Goal: Task Accomplishment & Management: Complete application form

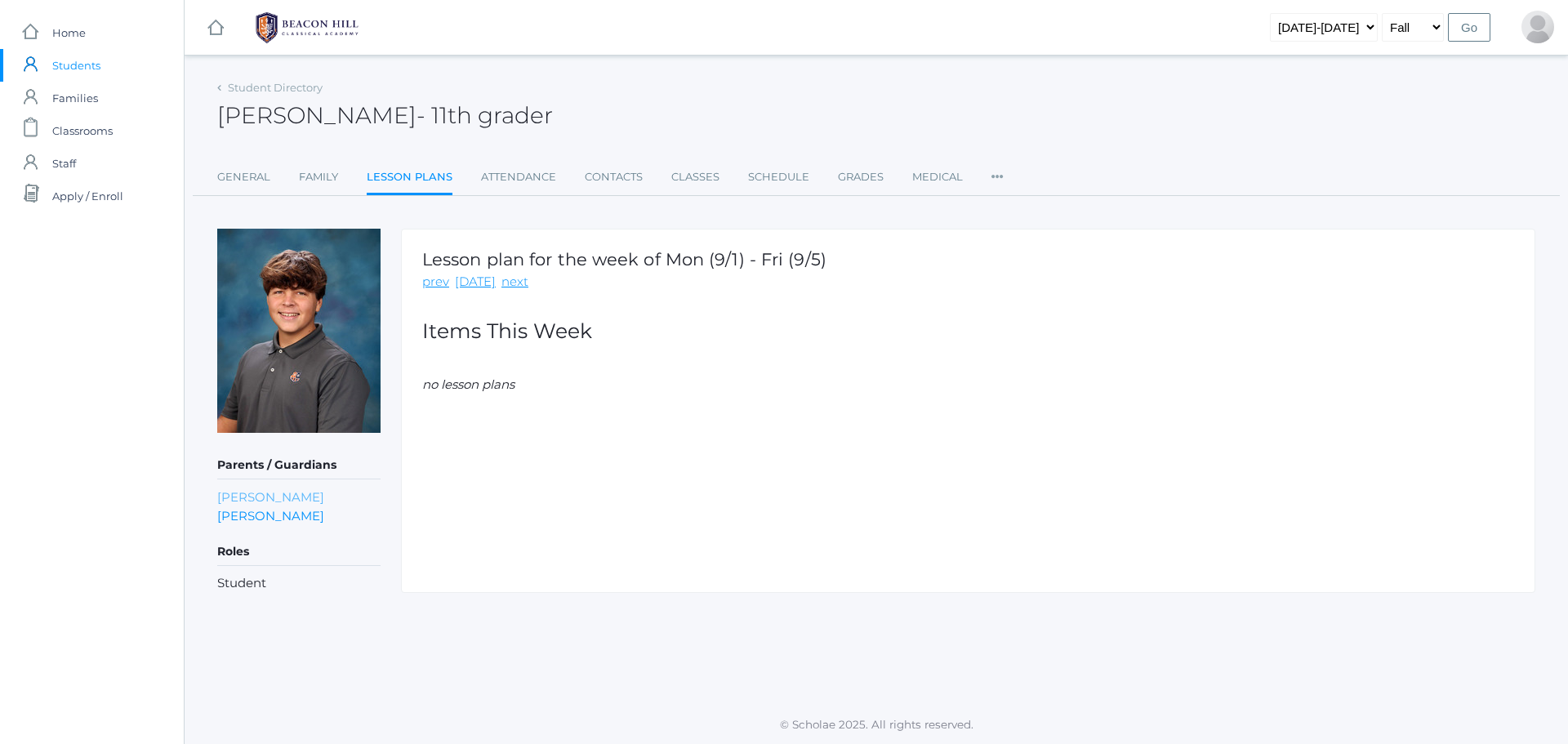
click at [277, 495] on link "[PERSON_NAME]" at bounding box center [271, 496] width 107 height 19
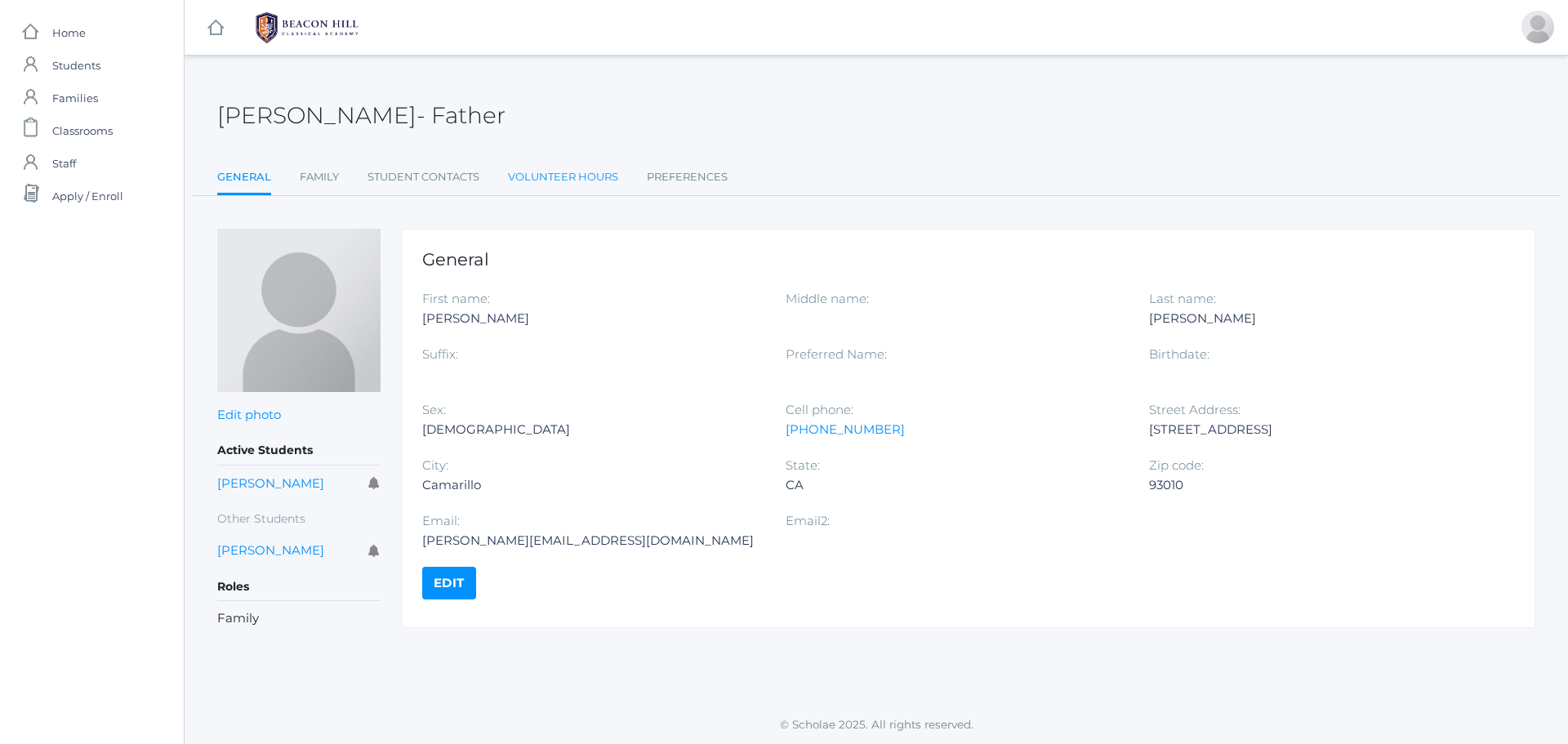
click at [537, 169] on link "Volunteer Hours" at bounding box center [563, 177] width 110 height 33
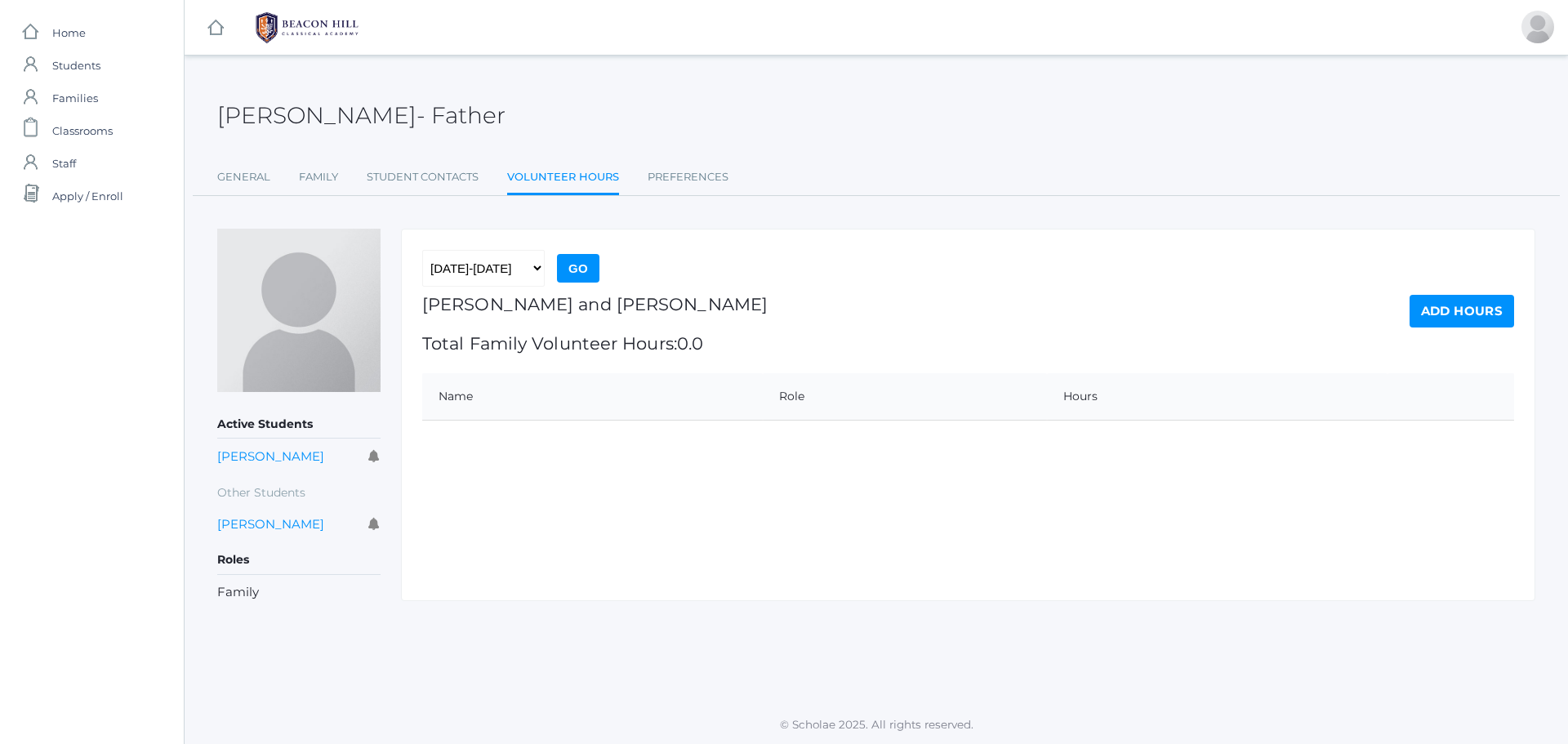
click at [1467, 309] on link "Add Hours" at bounding box center [1462, 311] width 105 height 33
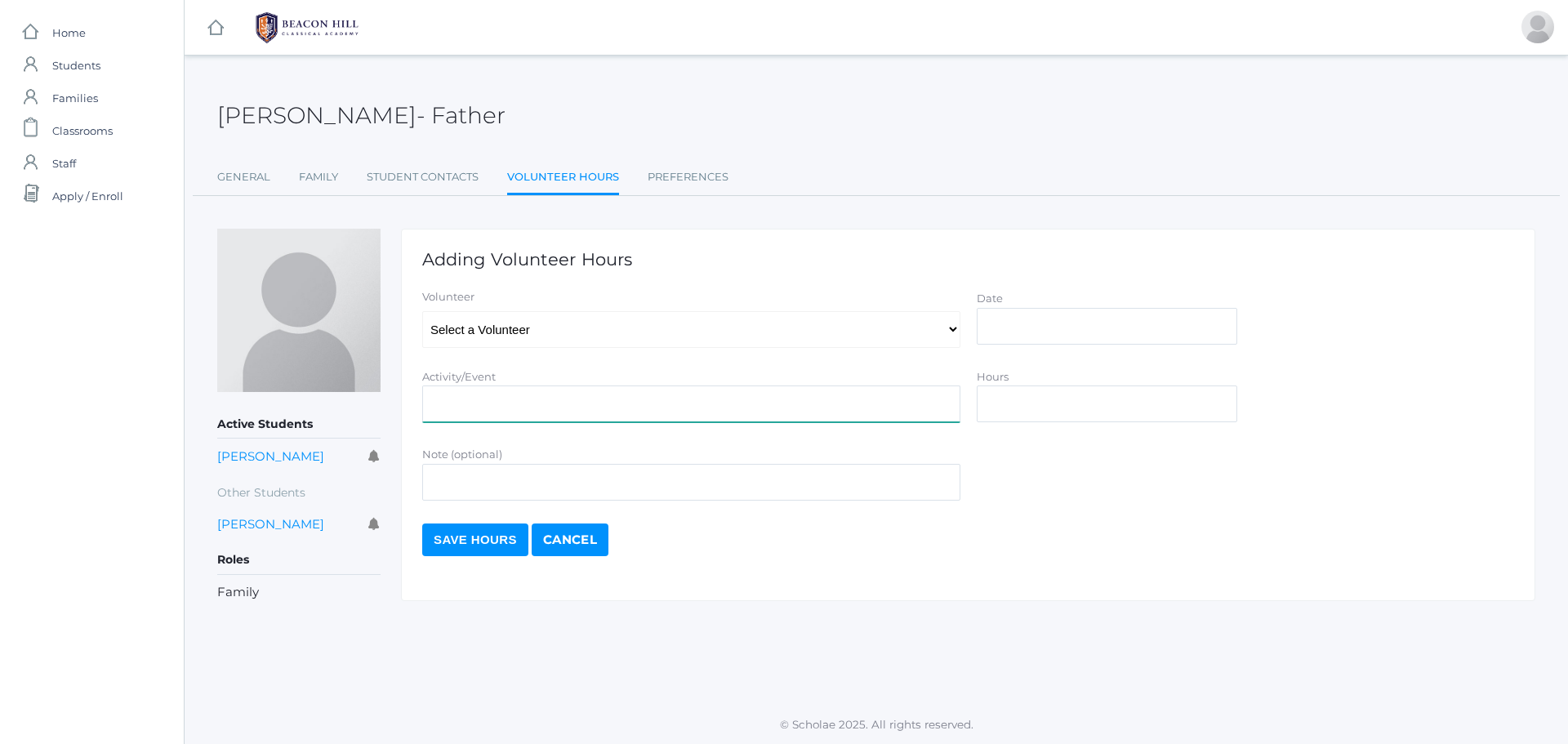
click at [472, 401] on input "Activity/Event" at bounding box center [691, 403] width 538 height 36
click at [948, 322] on select "Select a Volunteer [PERSON_NAME], [PERSON_NAME], [PERSON_NAME], [PERSON_NAME], …" at bounding box center [691, 329] width 538 height 36
select select "119"
click at [422, 311] on select "Select a Volunteer [PERSON_NAME], [PERSON_NAME], [PERSON_NAME], [PERSON_NAME], …" at bounding box center [691, 329] width 538 height 36
click at [1099, 322] on input "Date" at bounding box center [1107, 326] width 260 height 36
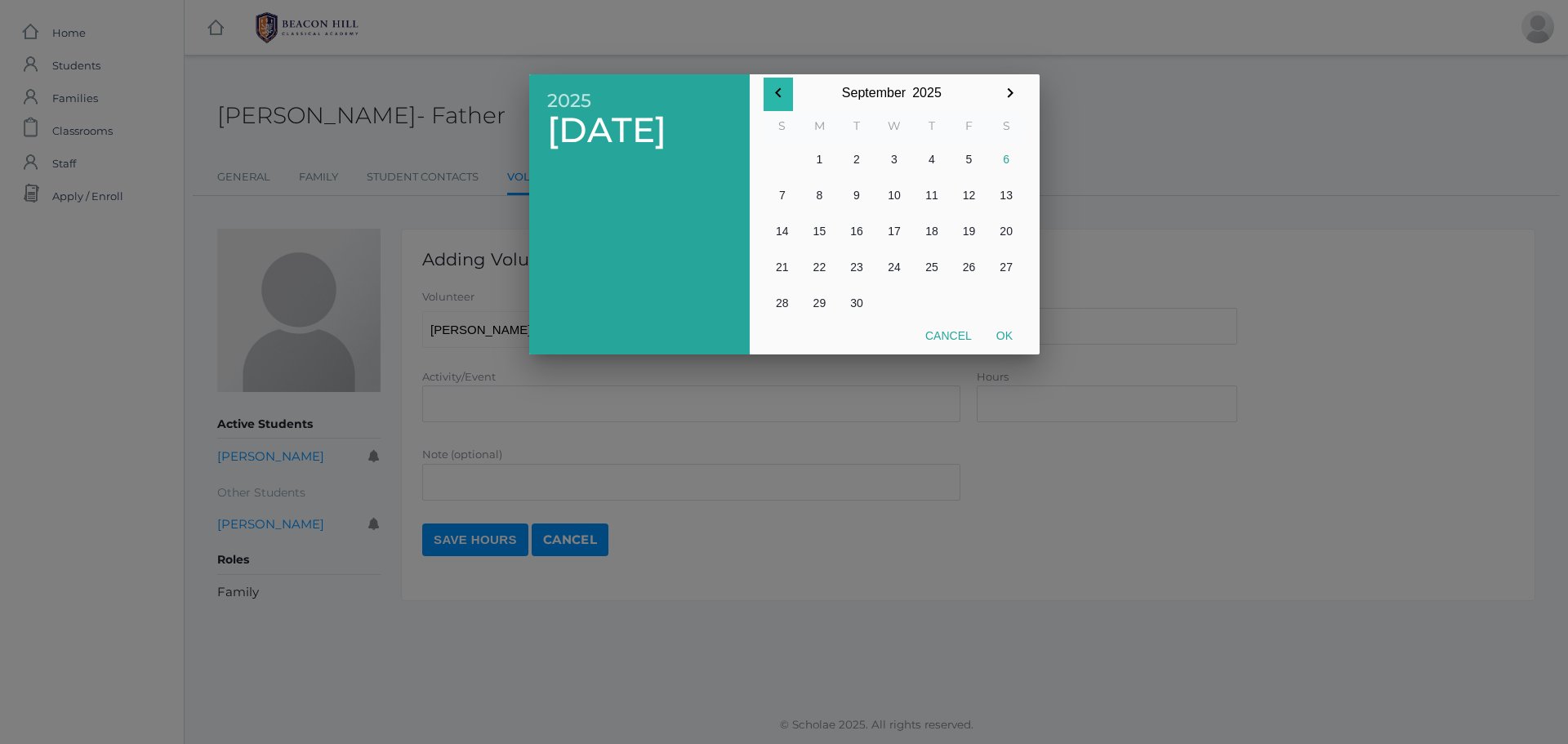
click at [775, 83] on button "button" at bounding box center [778, 95] width 30 height 34
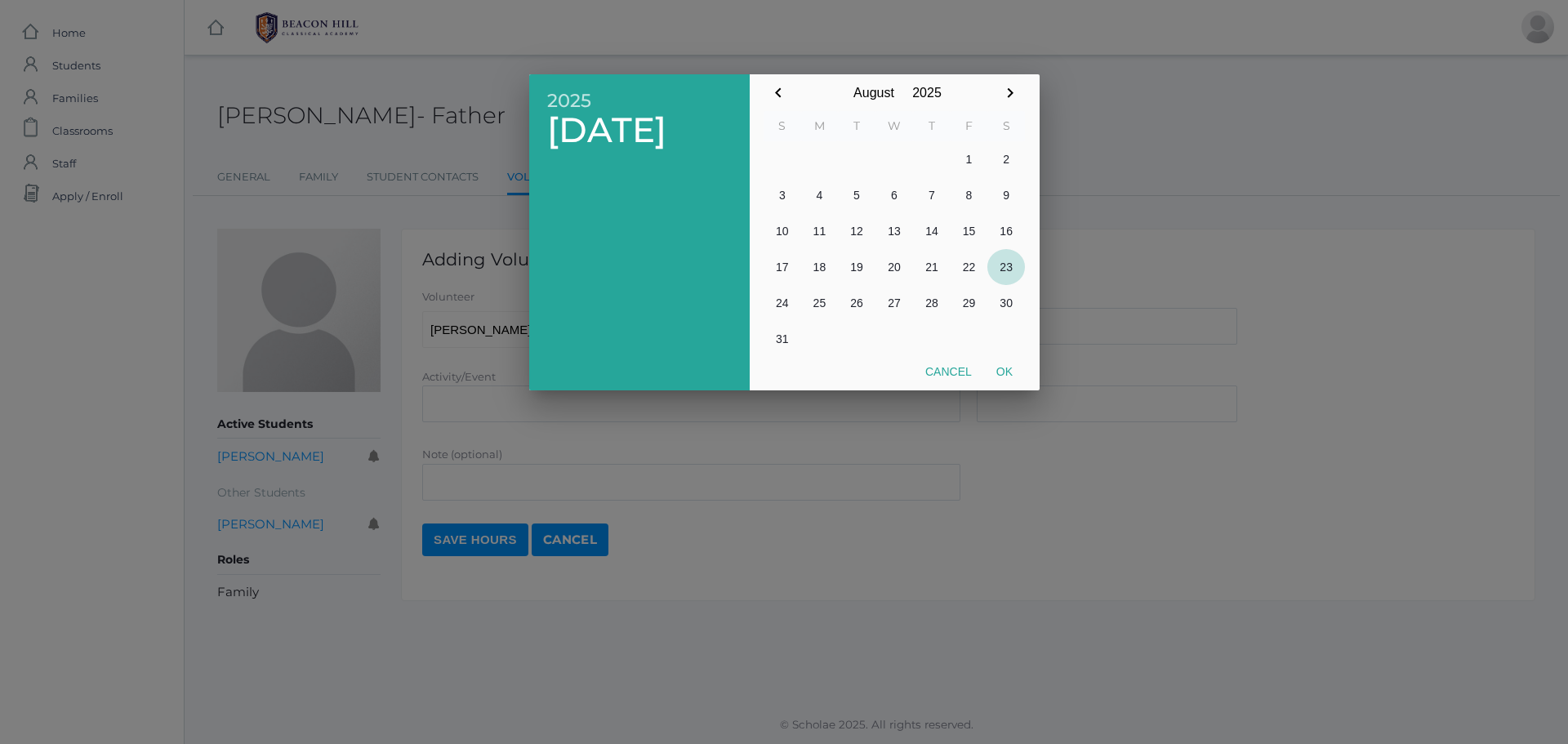
click at [1009, 260] on button "23" at bounding box center [1006, 267] width 37 height 36
click at [1006, 361] on button "Ok" at bounding box center [1005, 371] width 41 height 30
type input "[DATE]"
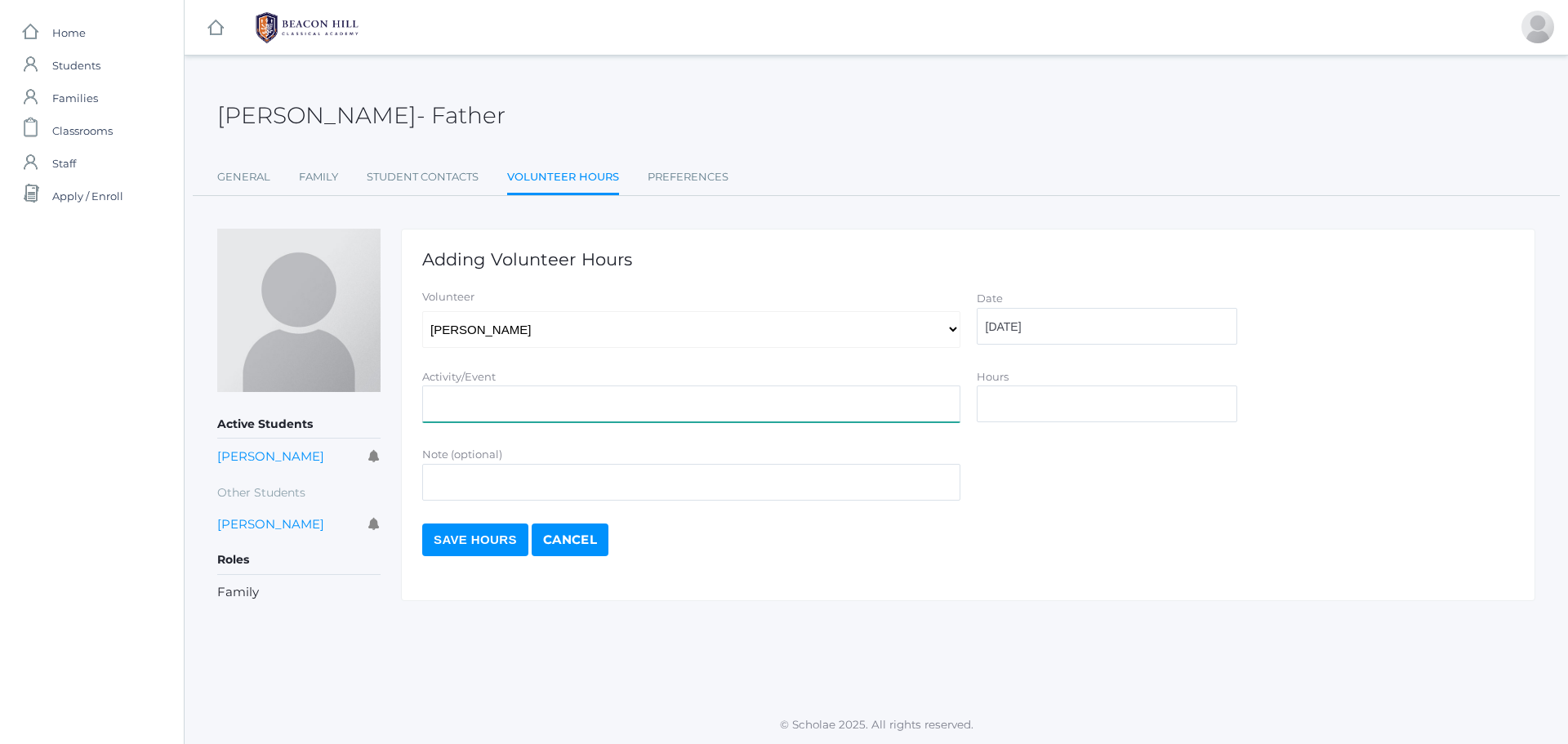
click at [799, 400] on input "Activity/Event" at bounding box center [691, 403] width 538 height 36
click at [606, 481] on input "Note (optional)" at bounding box center [691, 481] width 538 height 36
click at [652, 397] on input "Activity/Event" at bounding box center [691, 403] width 538 height 36
click at [433, 406] on input "school" at bounding box center [691, 403] width 538 height 36
click at [521, 401] on input "back to school" at bounding box center [691, 403] width 538 height 36
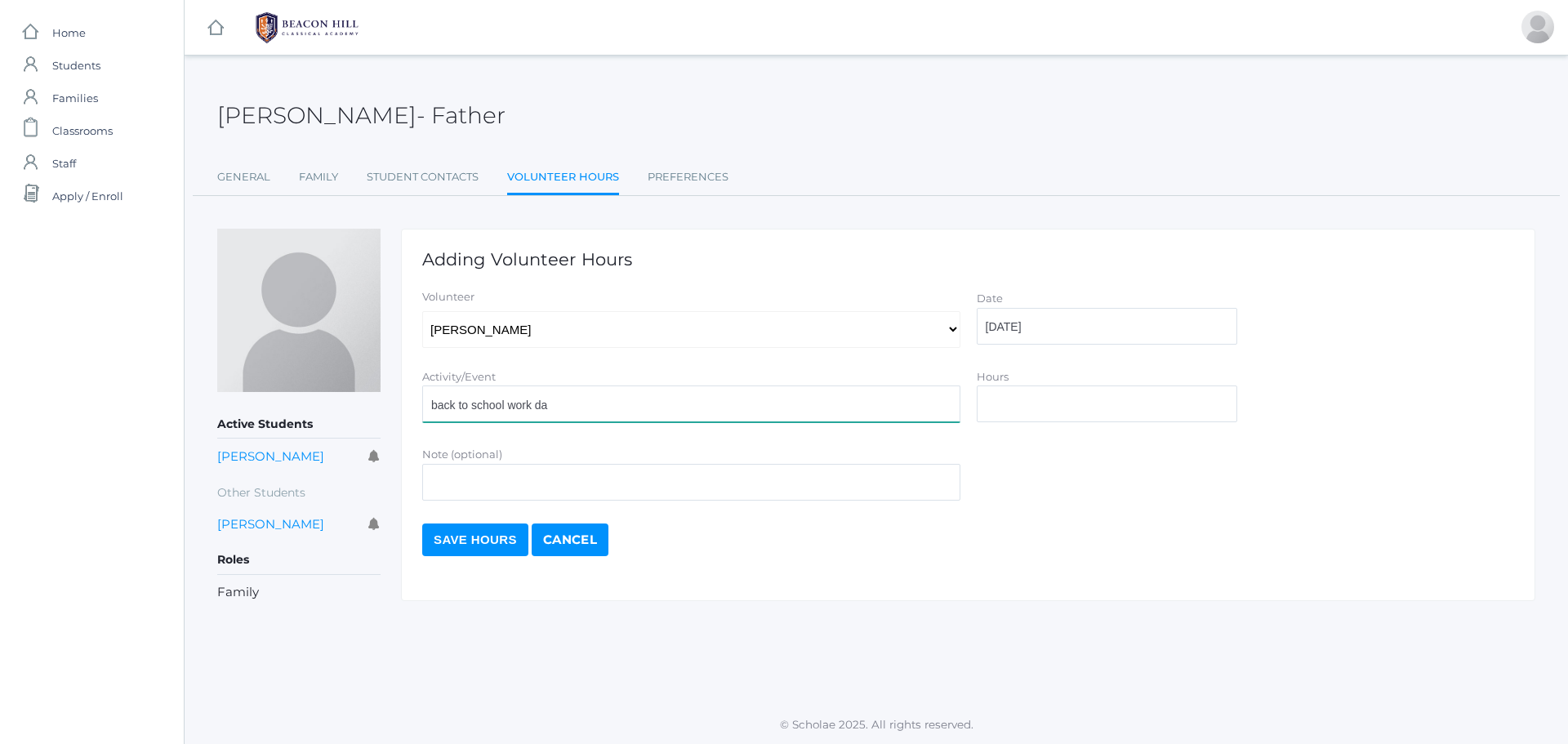
type input "back to school work day"
drag, startPoint x: 574, startPoint y: 403, endPoint x: 419, endPoint y: 414, distance: 155.4
click at [419, 414] on div "Activity/Event back to school work day" at bounding box center [692, 398] width 555 height 62
paste input "back to school work day"
type input "back to school work day"
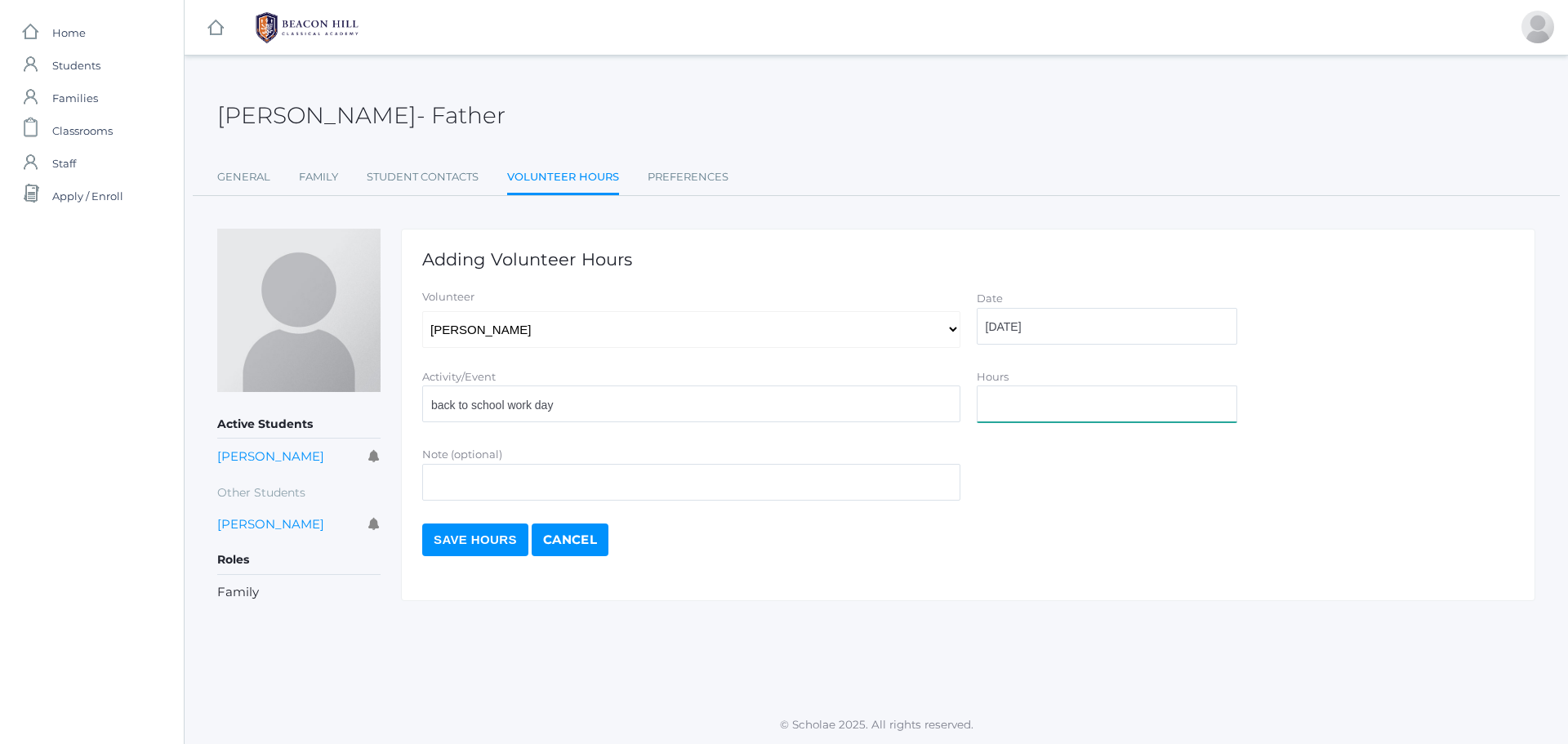
click at [999, 407] on input "Hours" at bounding box center [1107, 403] width 260 height 36
type input "1.5"
click at [492, 545] on input "Save Hours" at bounding box center [475, 539] width 107 height 33
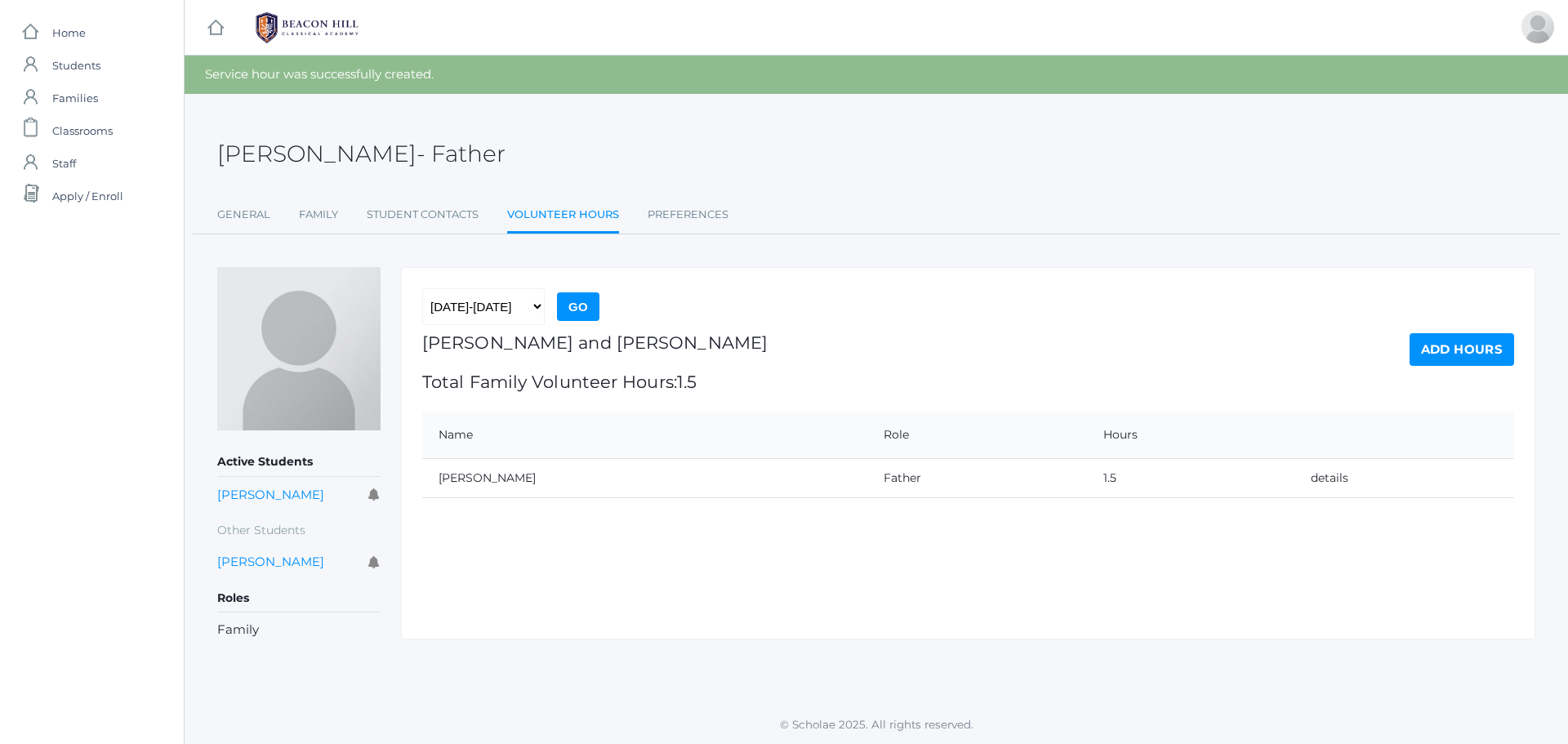
click at [1468, 343] on link "Add Hours" at bounding box center [1462, 349] width 105 height 33
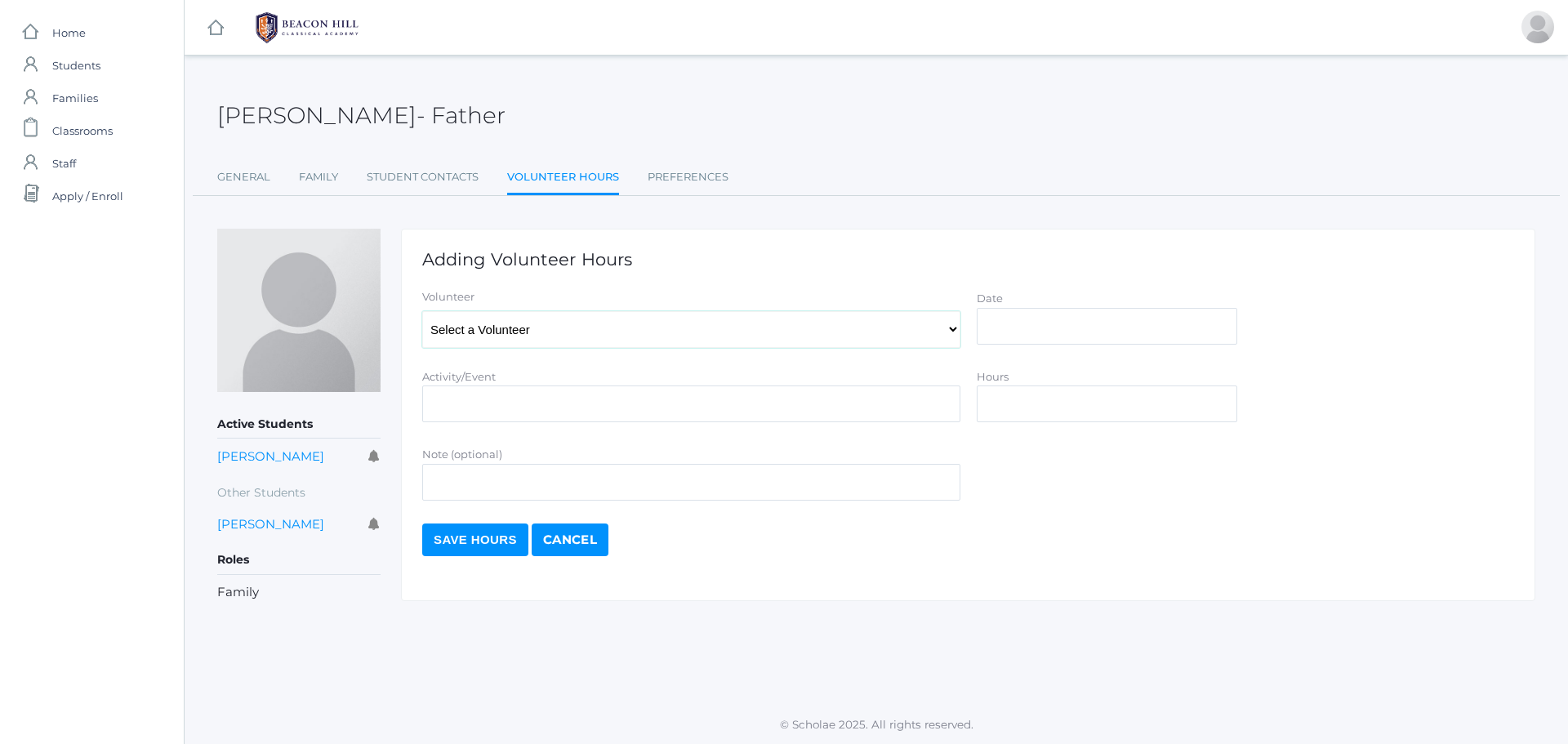
click at [953, 332] on select "Select a Volunteer [PERSON_NAME], [PERSON_NAME], [PERSON_NAME], [PERSON_NAME], …" at bounding box center [691, 329] width 538 height 36
select select "120"
click at [422, 311] on select "Select a Volunteer [PERSON_NAME], [PERSON_NAME], [PERSON_NAME], [PERSON_NAME], …" at bounding box center [691, 329] width 538 height 36
click at [647, 397] on input "Activity/Event" at bounding box center [691, 403] width 538 height 36
paste input "back to school work day"
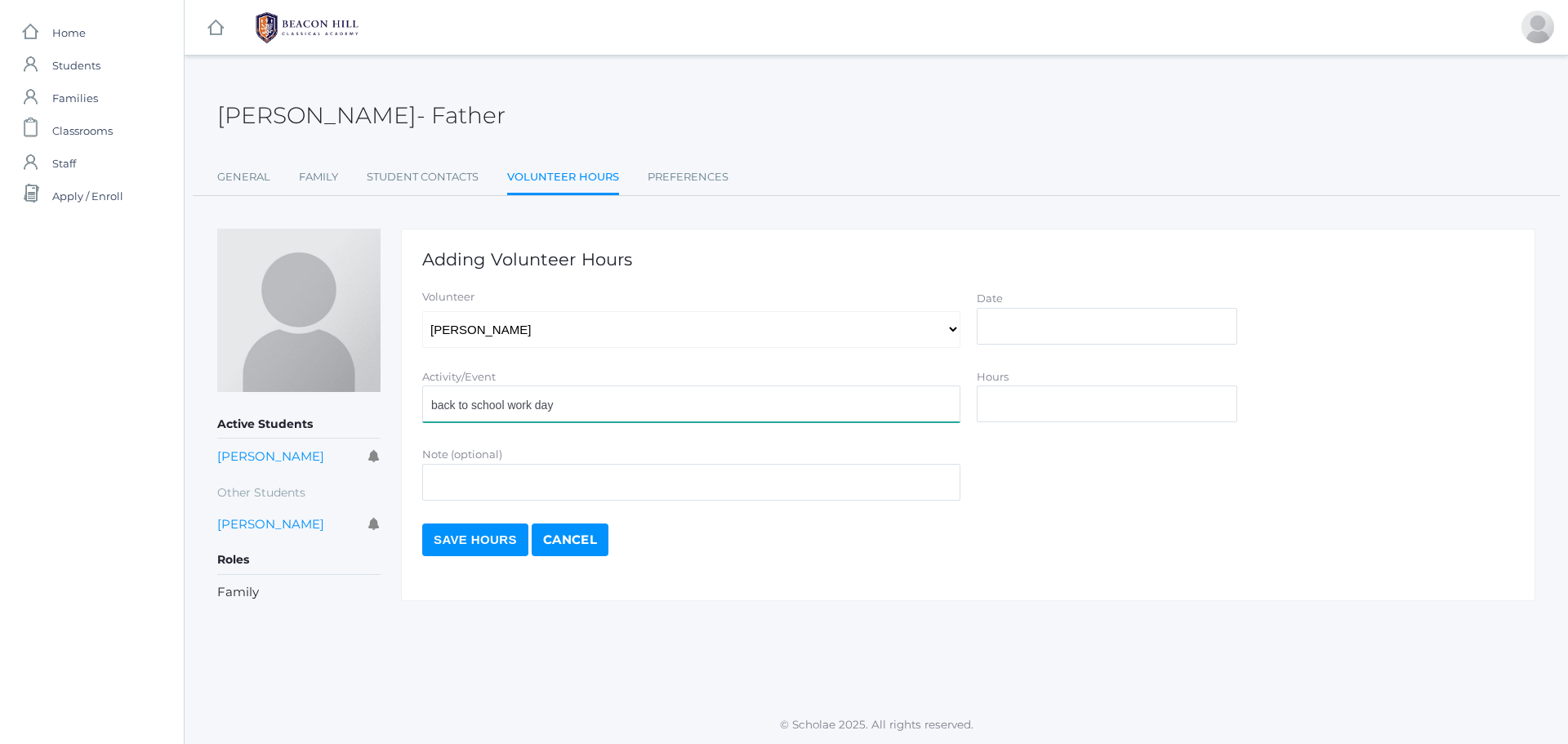
type input "back to school work day"
click at [1161, 330] on input "Date" at bounding box center [1107, 326] width 260 height 36
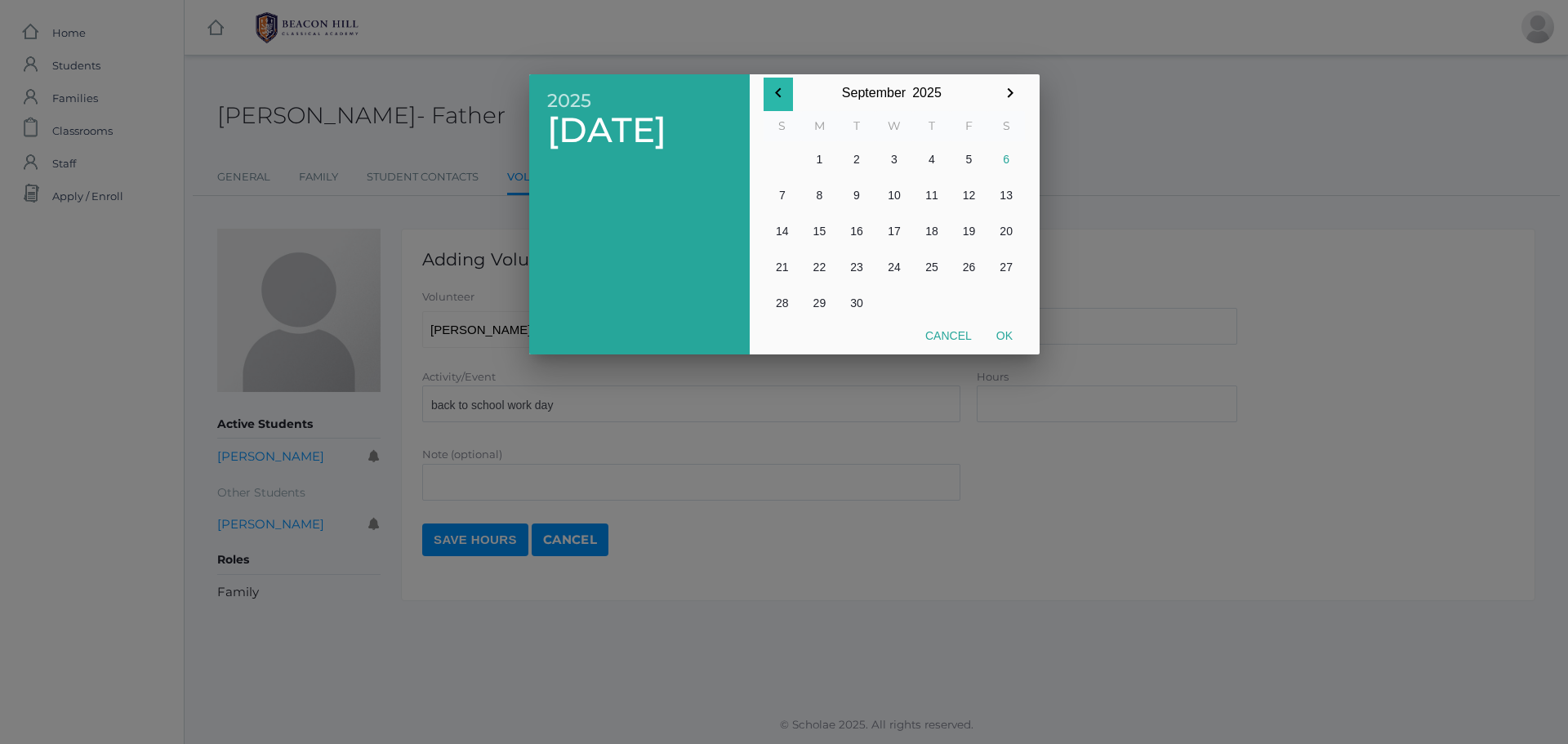
click at [783, 90] on icon "button" at bounding box center [778, 92] width 19 height 19
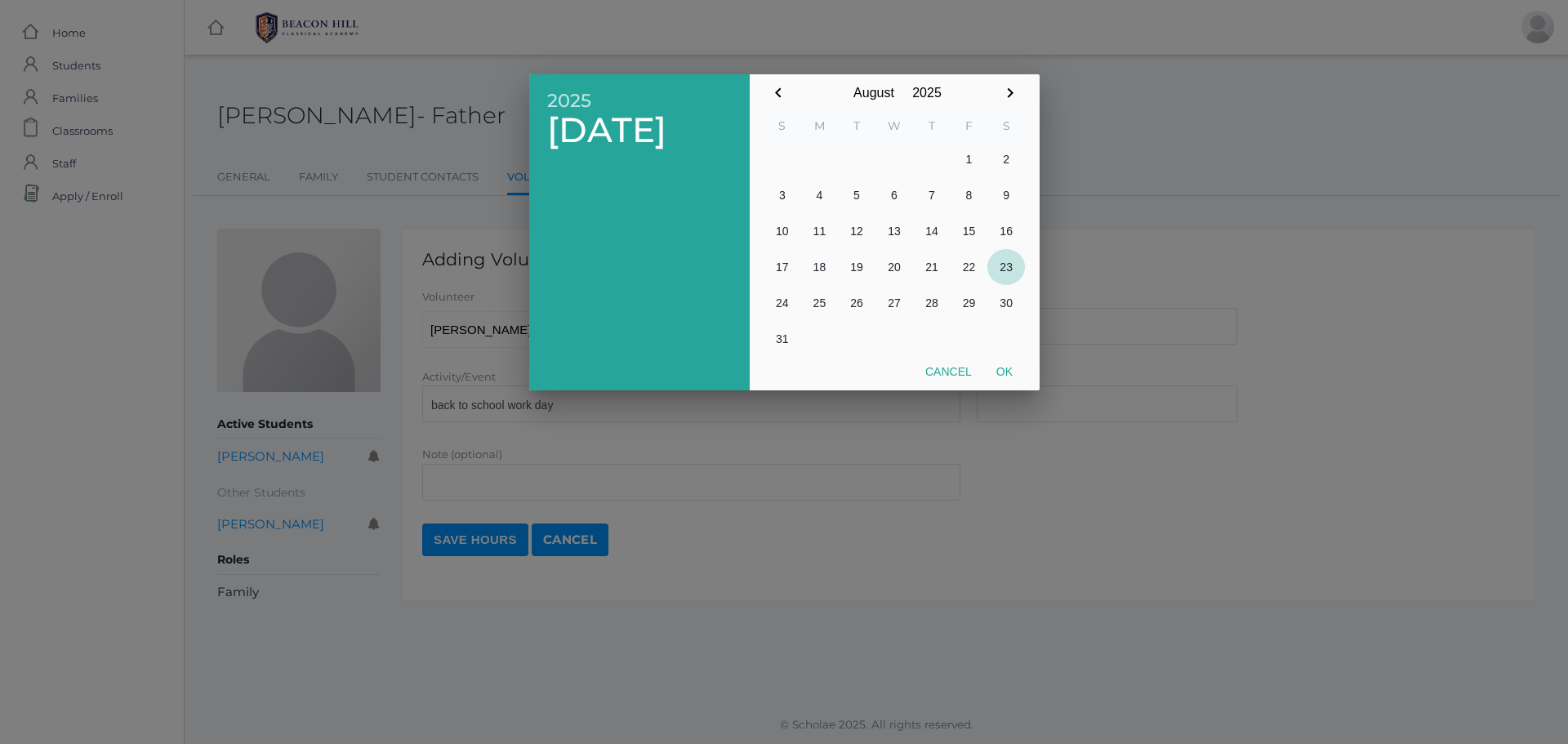
click at [1000, 264] on button "23" at bounding box center [1006, 267] width 37 height 36
click at [1009, 370] on button "Ok" at bounding box center [1005, 371] width 41 height 30
type input "[DATE]"
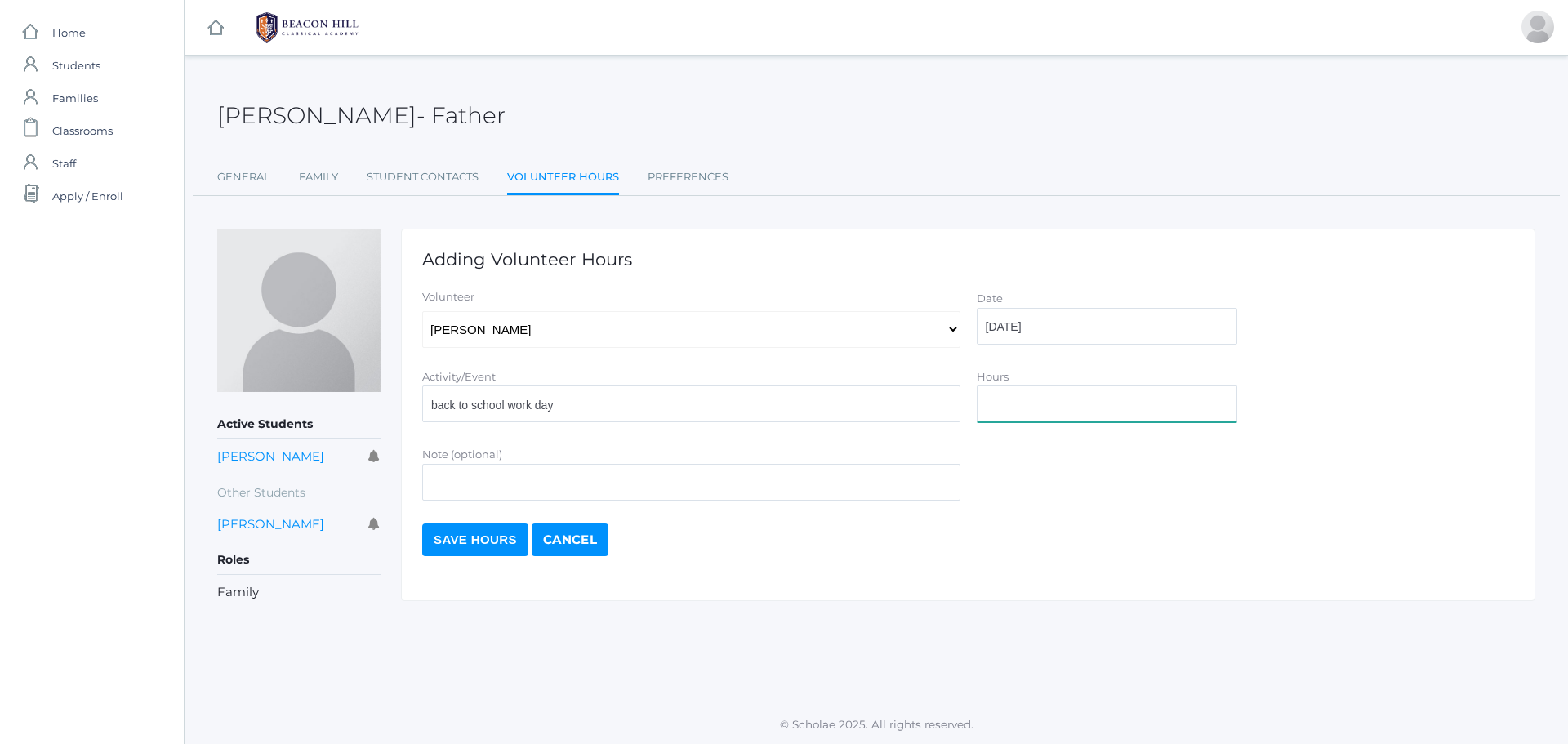
click at [1005, 410] on input "Hours" at bounding box center [1107, 403] width 260 height 36
type input "2.5"
click at [481, 535] on input "Save Hours" at bounding box center [475, 539] width 107 height 33
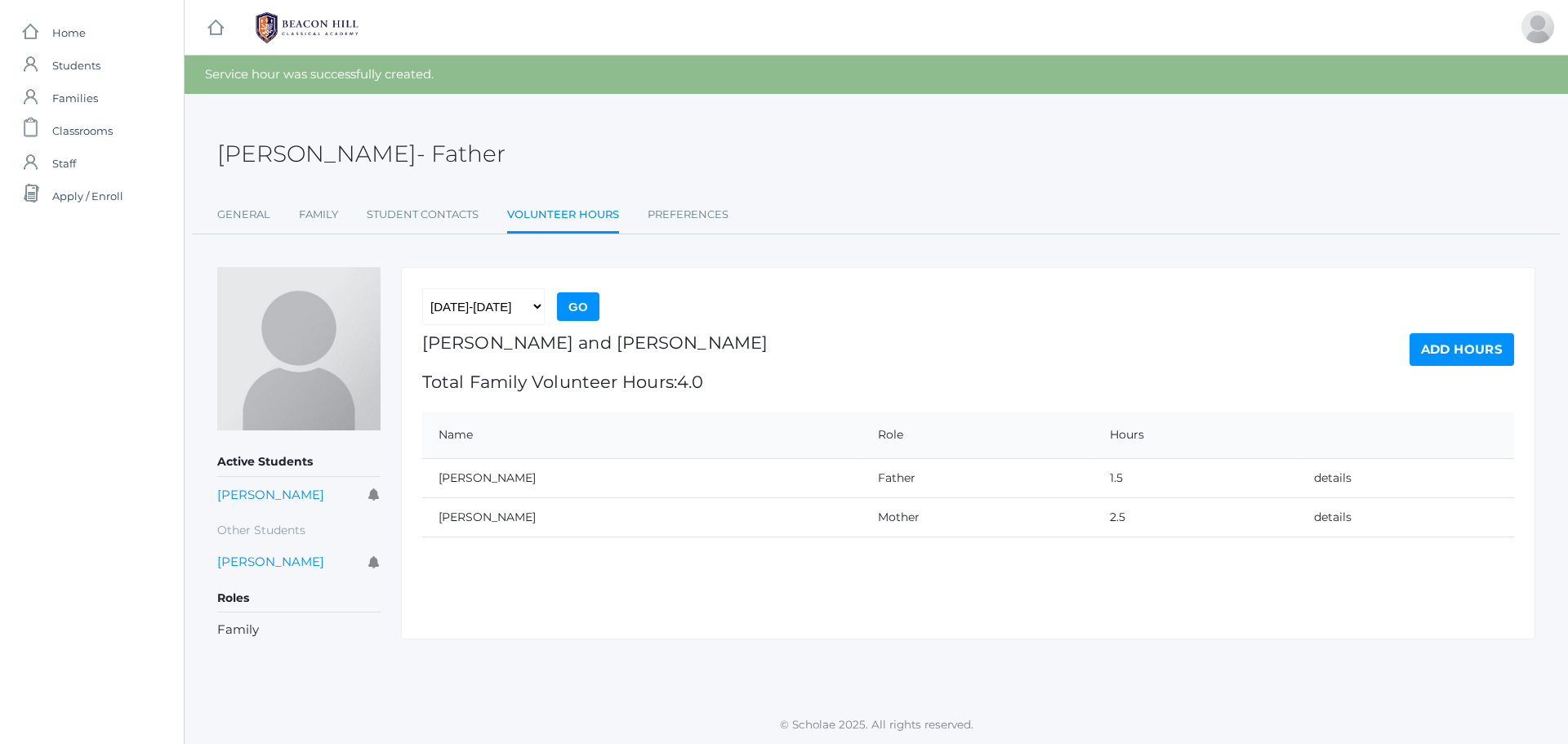
click at [1460, 334] on link "Add Hours" at bounding box center [1462, 349] width 105 height 33
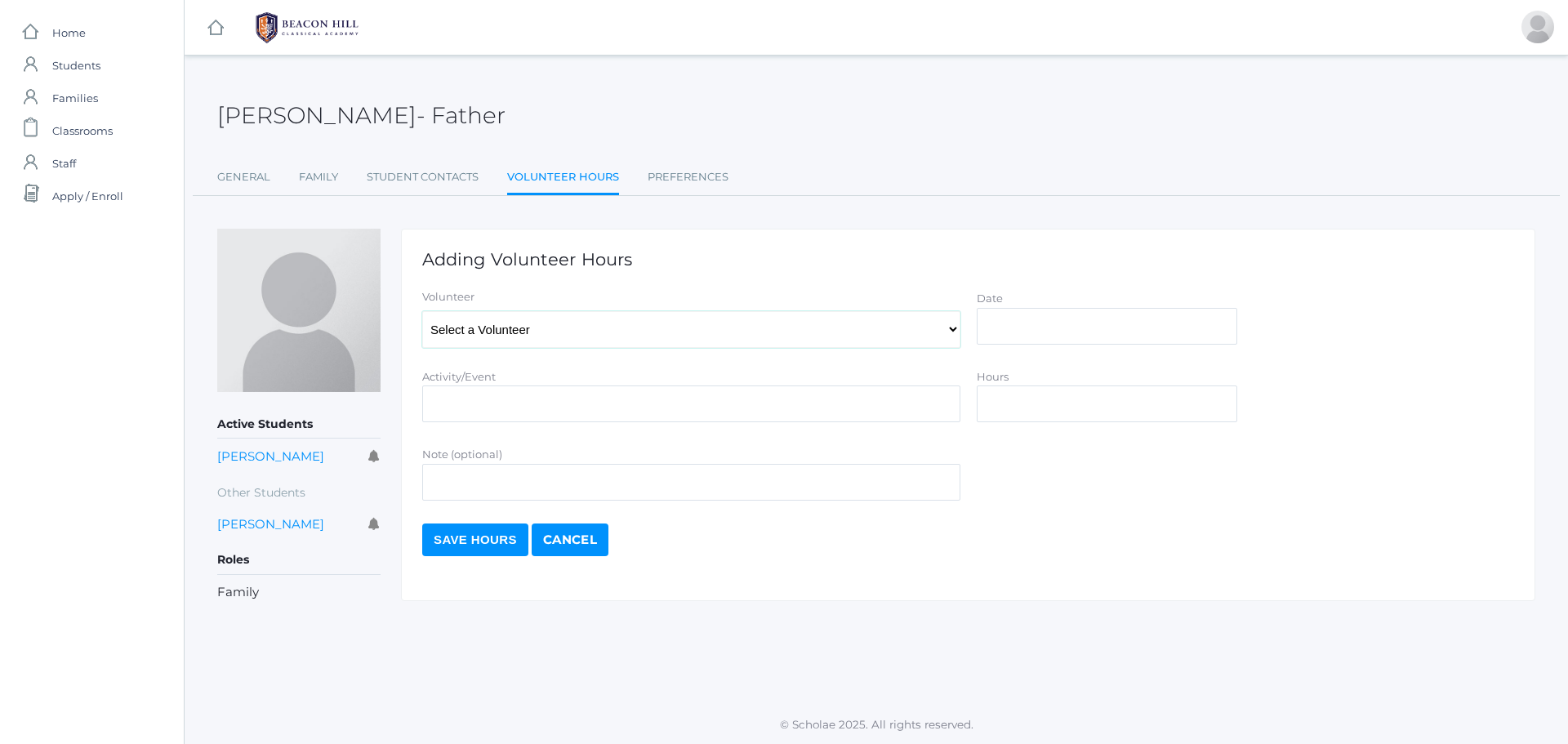
click at [955, 331] on select "Select a Volunteer [PERSON_NAME], [PERSON_NAME], [PERSON_NAME], [PERSON_NAME], …" at bounding box center [691, 329] width 538 height 36
select select "845"
click at [422, 311] on select "Select a Volunteer [PERSON_NAME], [PERSON_NAME], [PERSON_NAME], [PERSON_NAME], …" at bounding box center [691, 329] width 538 height 36
click at [518, 415] on input "Activity/Event" at bounding box center [691, 403] width 538 height 36
paste input "back to school work day"
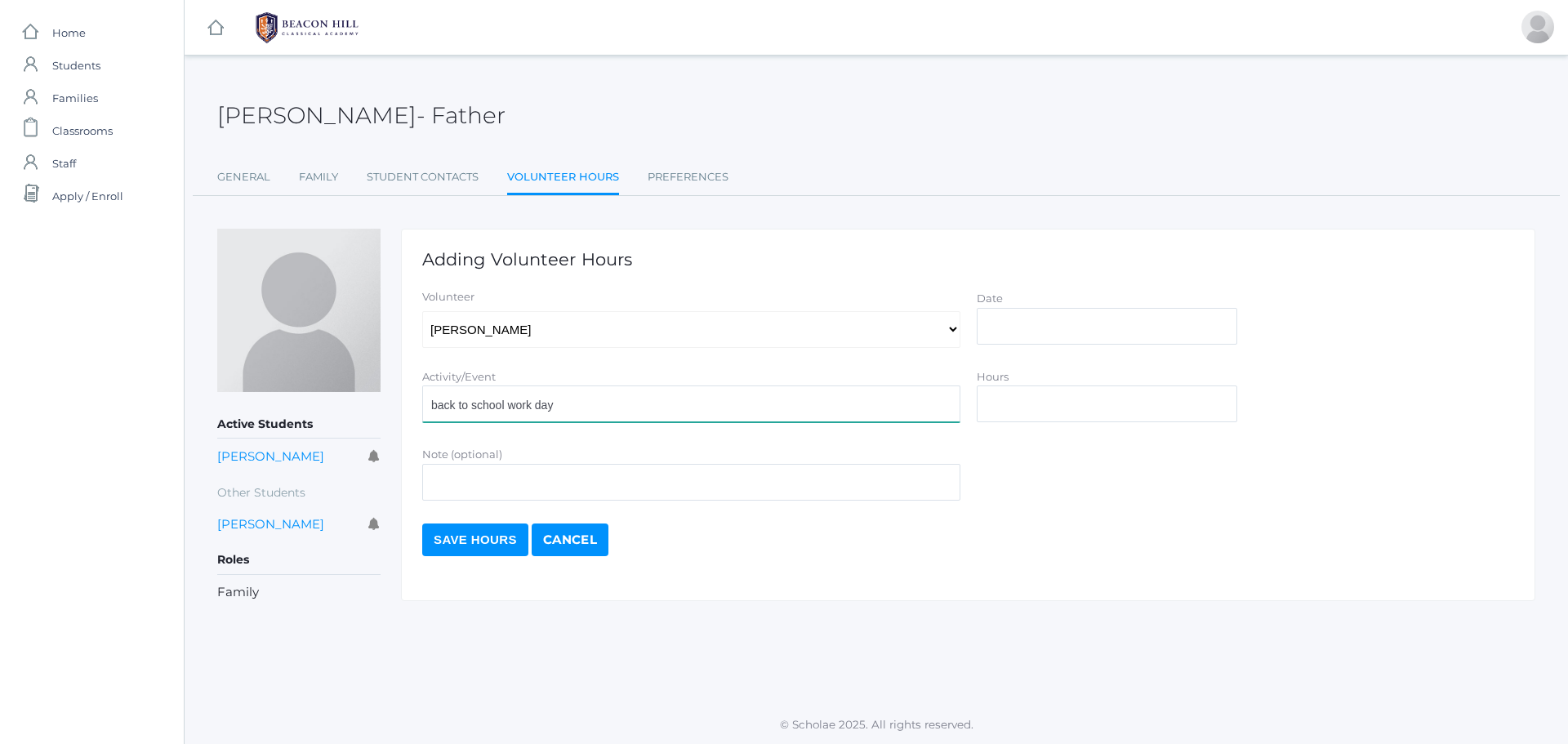
type input "back to school work day"
click at [1139, 341] on input "Date" at bounding box center [1107, 326] width 260 height 36
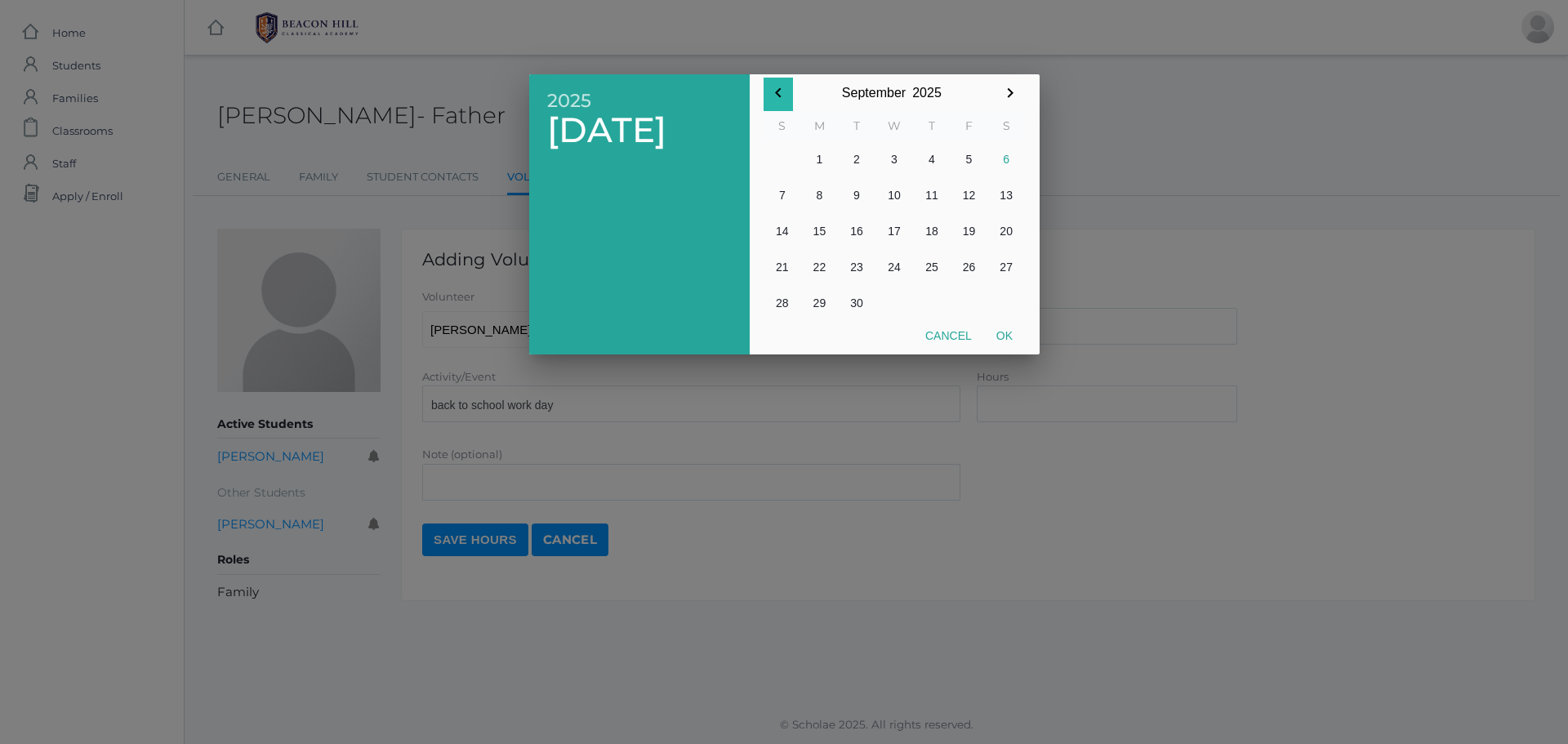
click at [784, 96] on icon "button" at bounding box center [778, 92] width 19 height 19
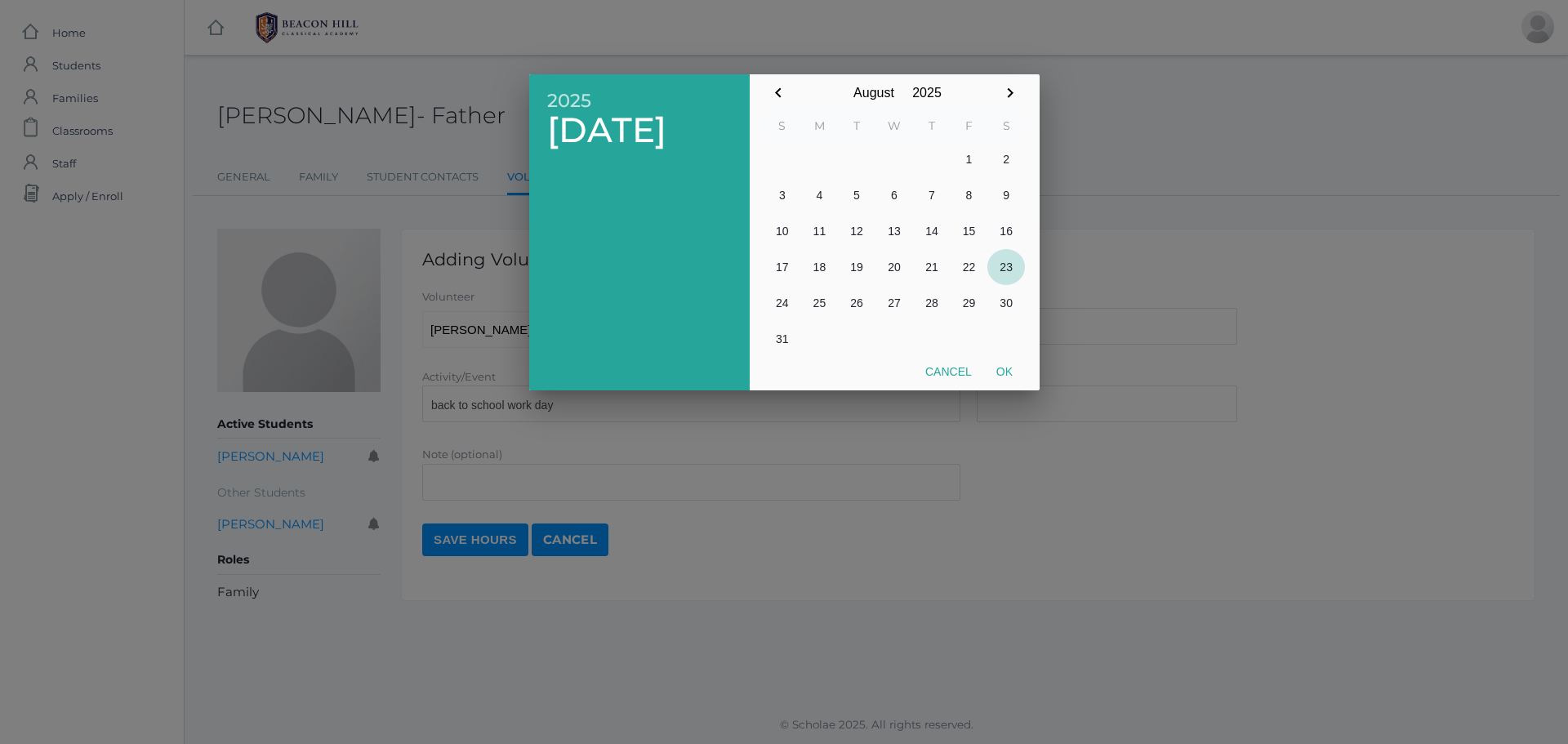
click at [997, 263] on button "23" at bounding box center [1006, 267] width 37 height 36
click at [1001, 373] on button "Ok" at bounding box center [1005, 371] width 41 height 30
type input "[DATE]"
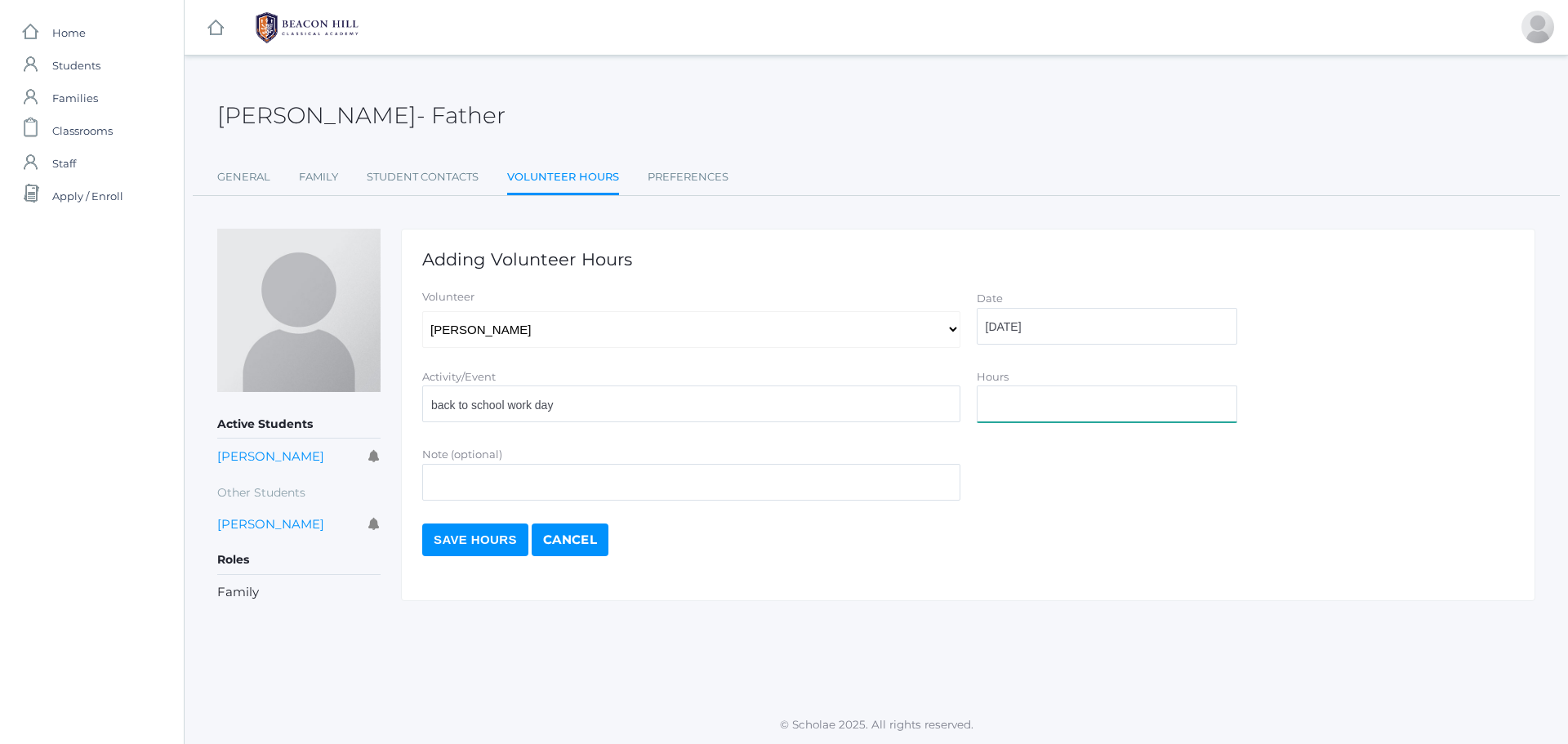
click at [1029, 412] on input "Hours" at bounding box center [1107, 403] width 260 height 36
type input "3"
click at [462, 537] on input "Save Hours" at bounding box center [475, 539] width 107 height 33
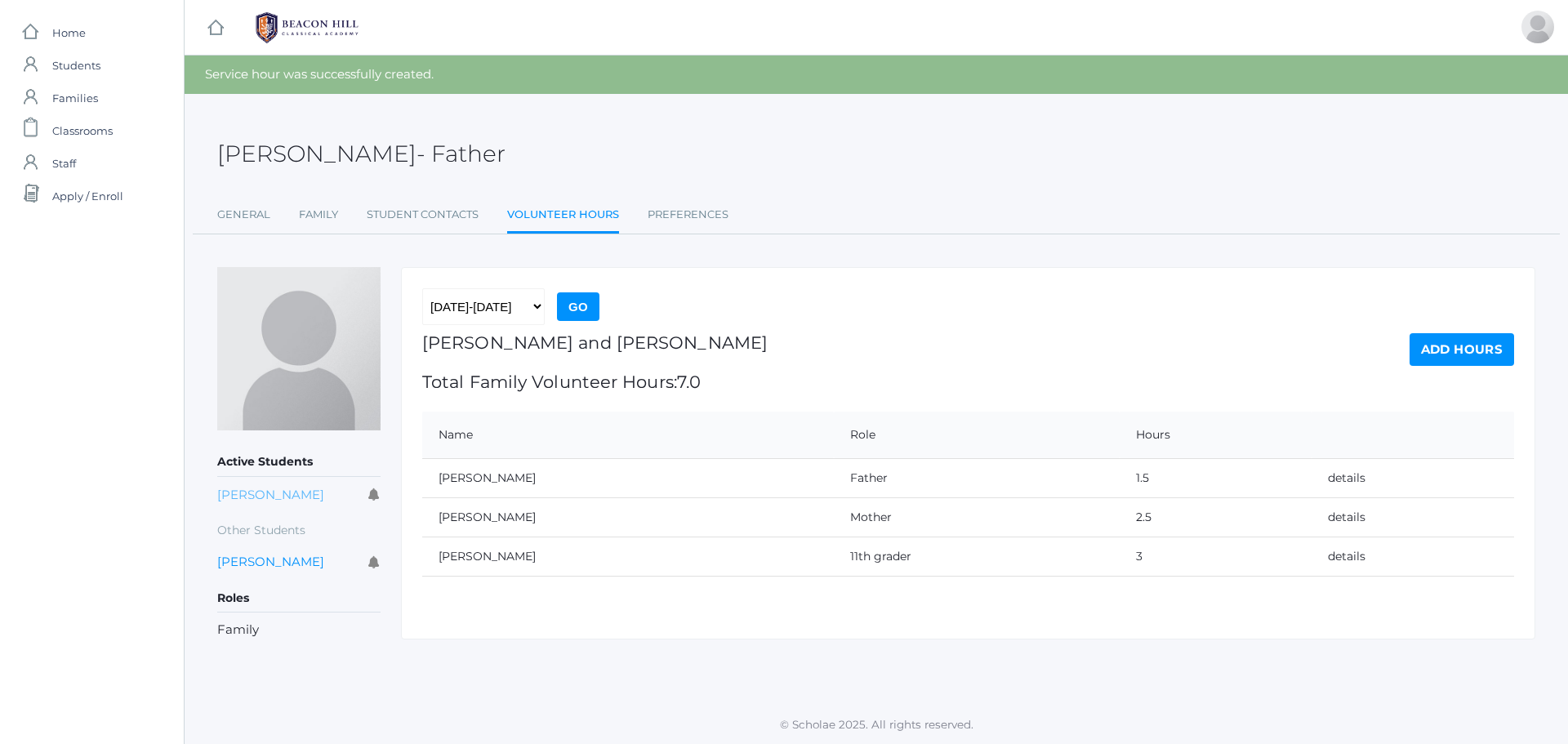
click at [304, 487] on link "[PERSON_NAME]" at bounding box center [271, 495] width 107 height 15
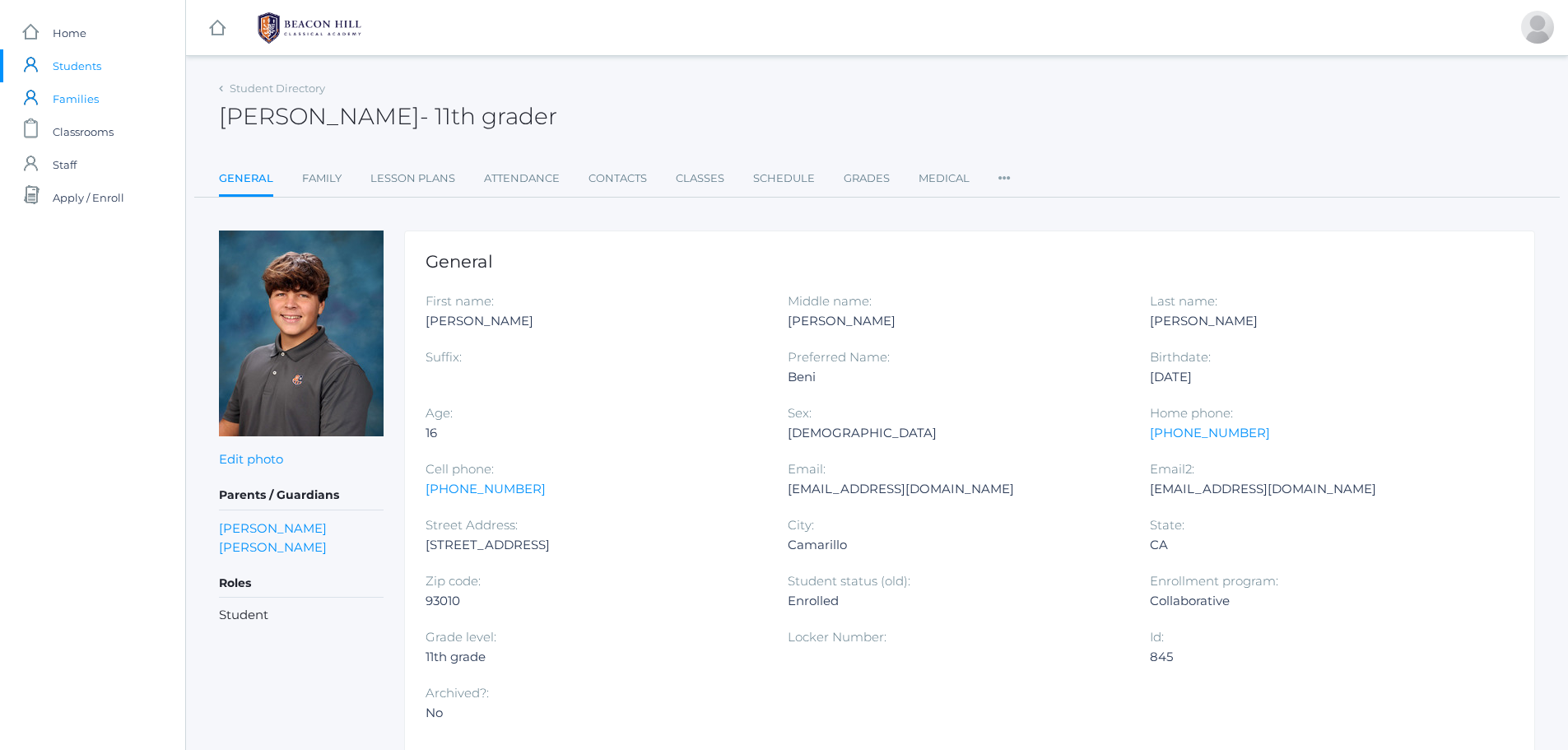
click at [53, 90] on span "Families" at bounding box center [76, 99] width 46 height 33
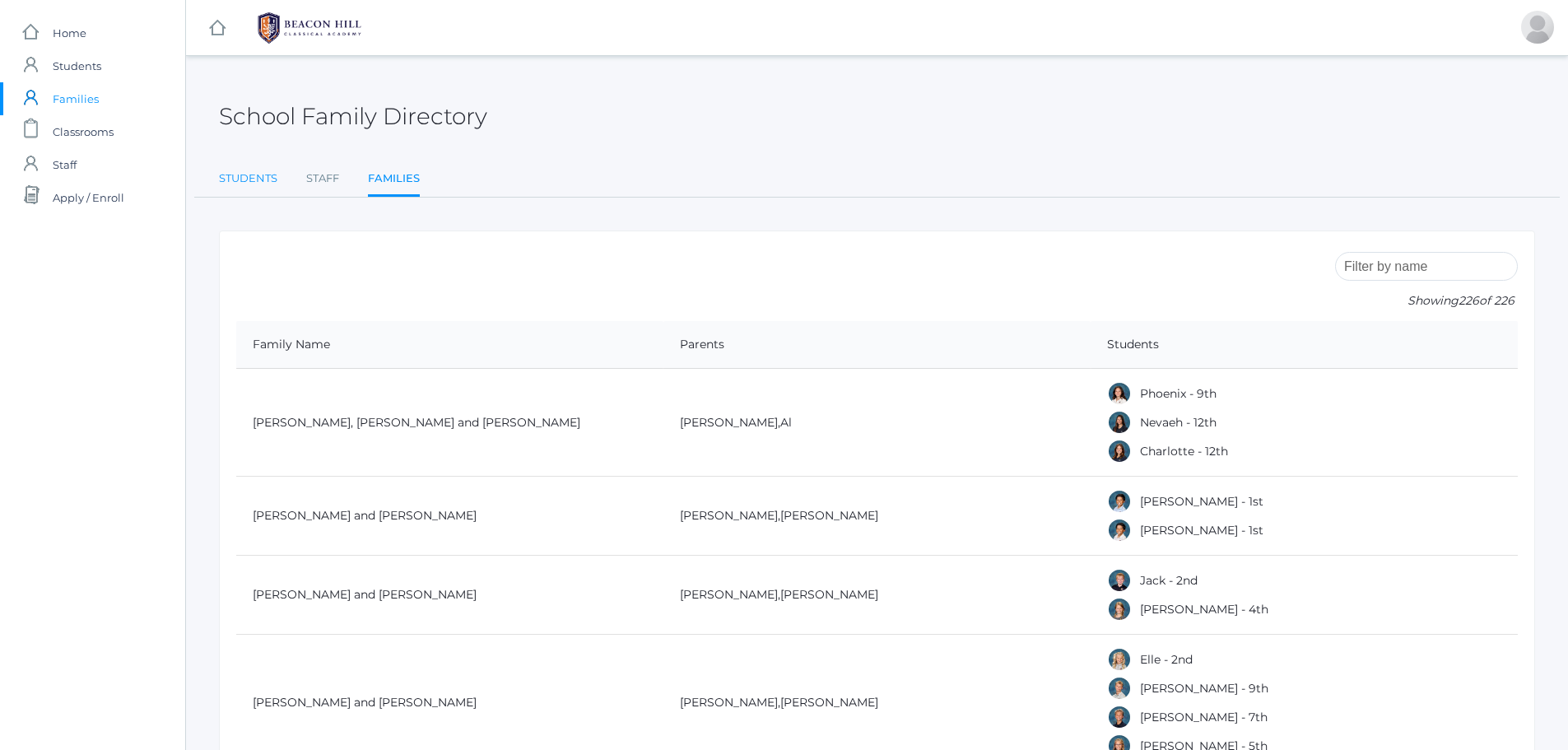
click at [246, 170] on link "Students" at bounding box center [248, 178] width 59 height 33
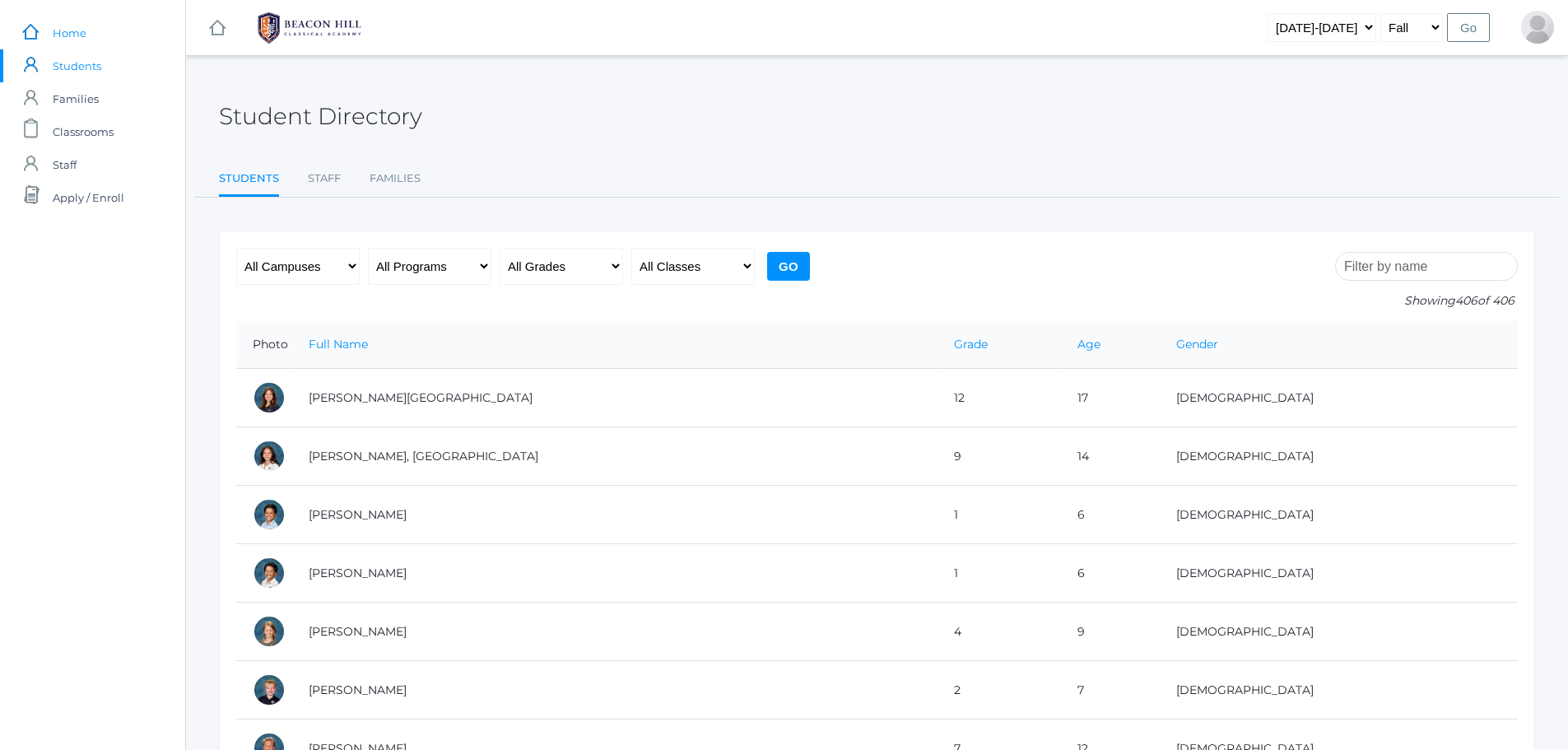
click at [60, 27] on span "Home" at bounding box center [70, 32] width 34 height 33
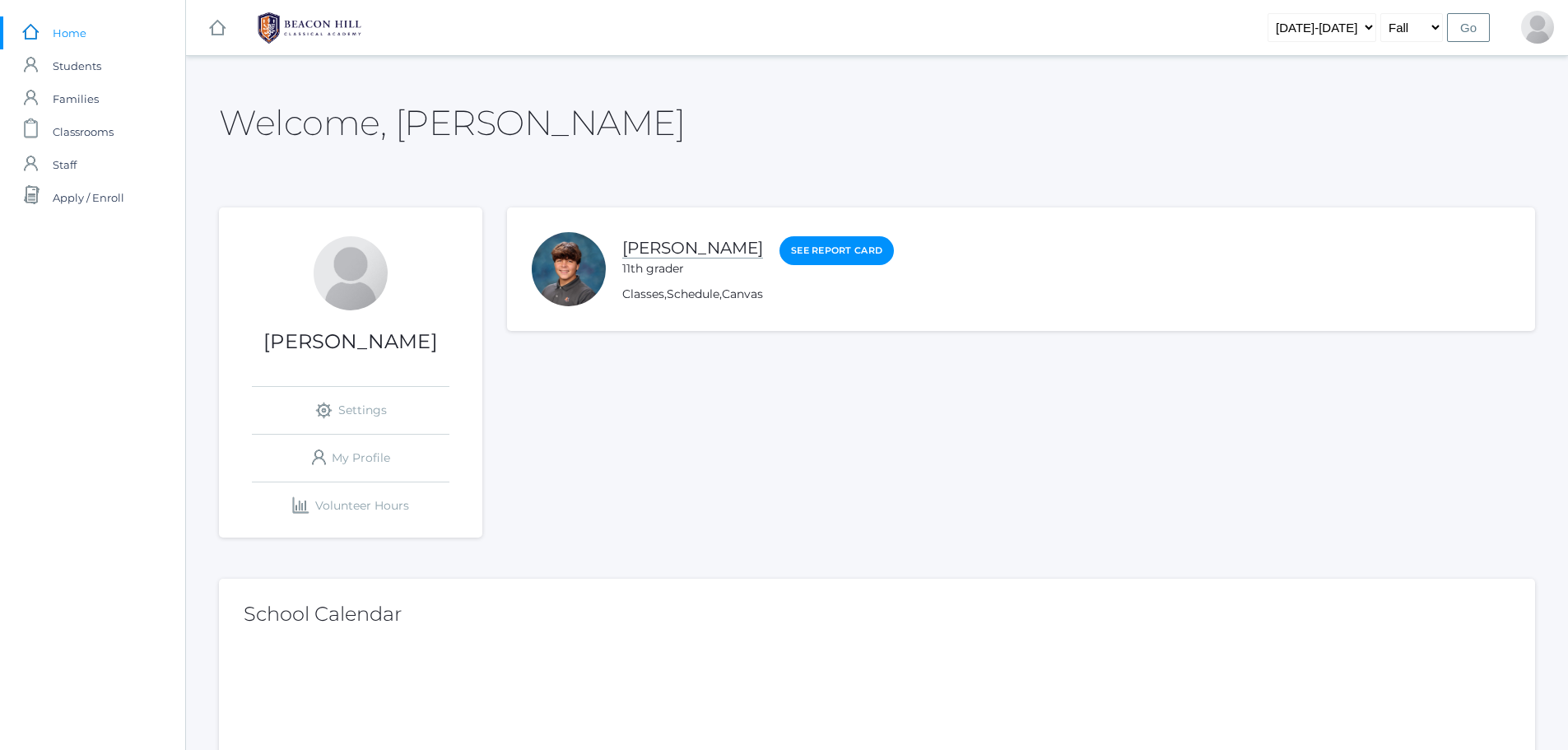
click at [678, 246] on link "[PERSON_NAME]" at bounding box center [692, 248] width 141 height 20
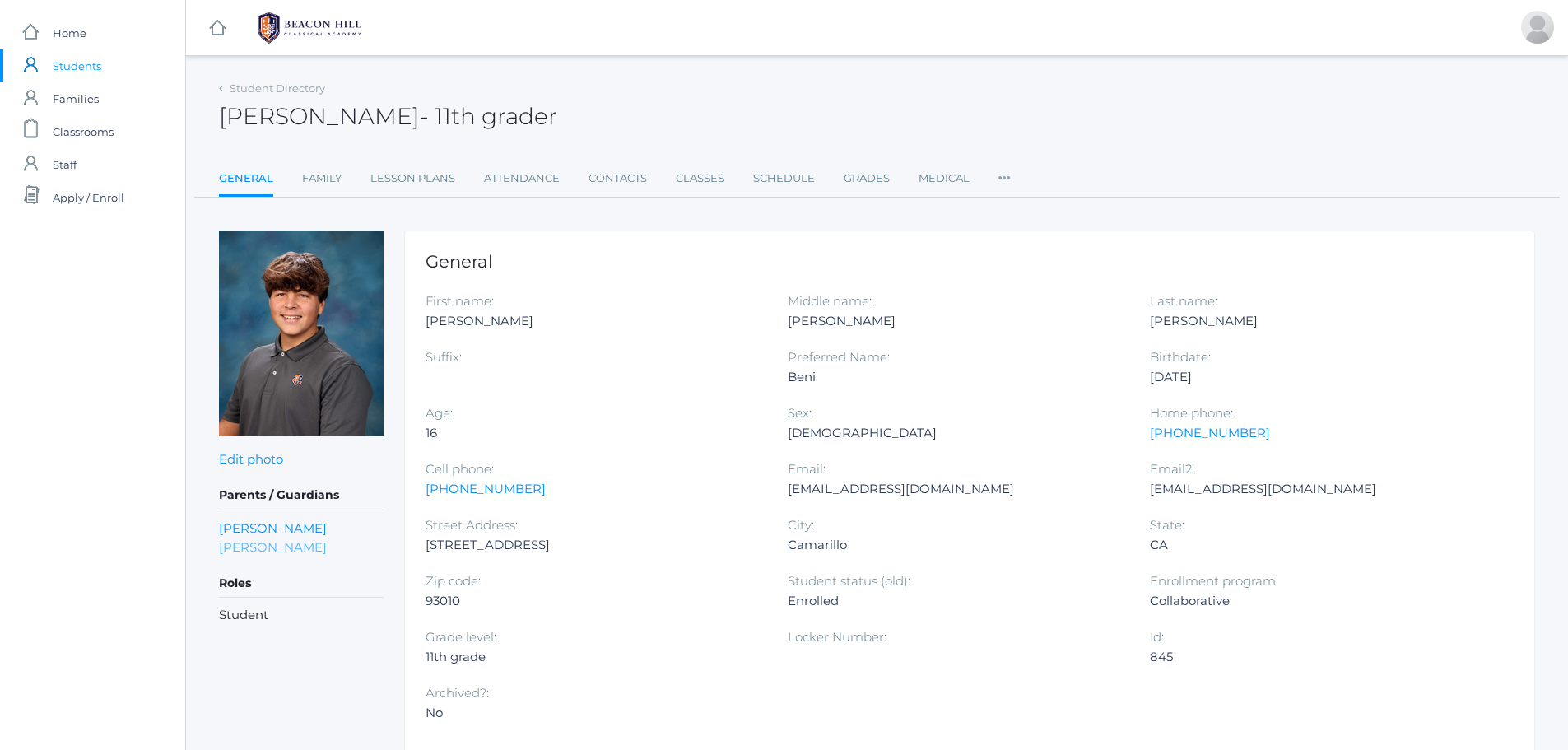
click at [252, 543] on link "[PERSON_NAME]" at bounding box center [273, 547] width 107 height 19
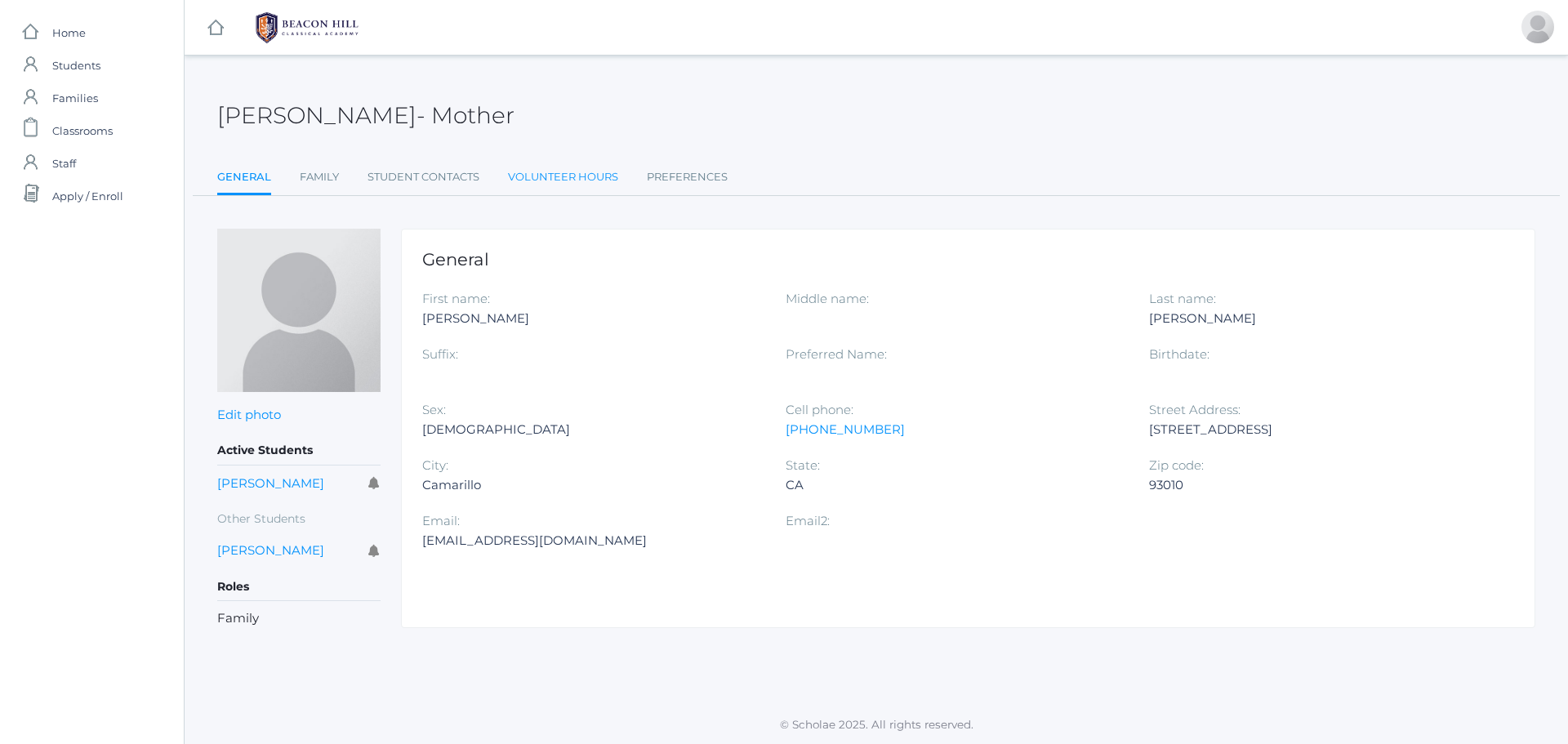
click at [561, 165] on link "Volunteer Hours" at bounding box center [563, 177] width 110 height 33
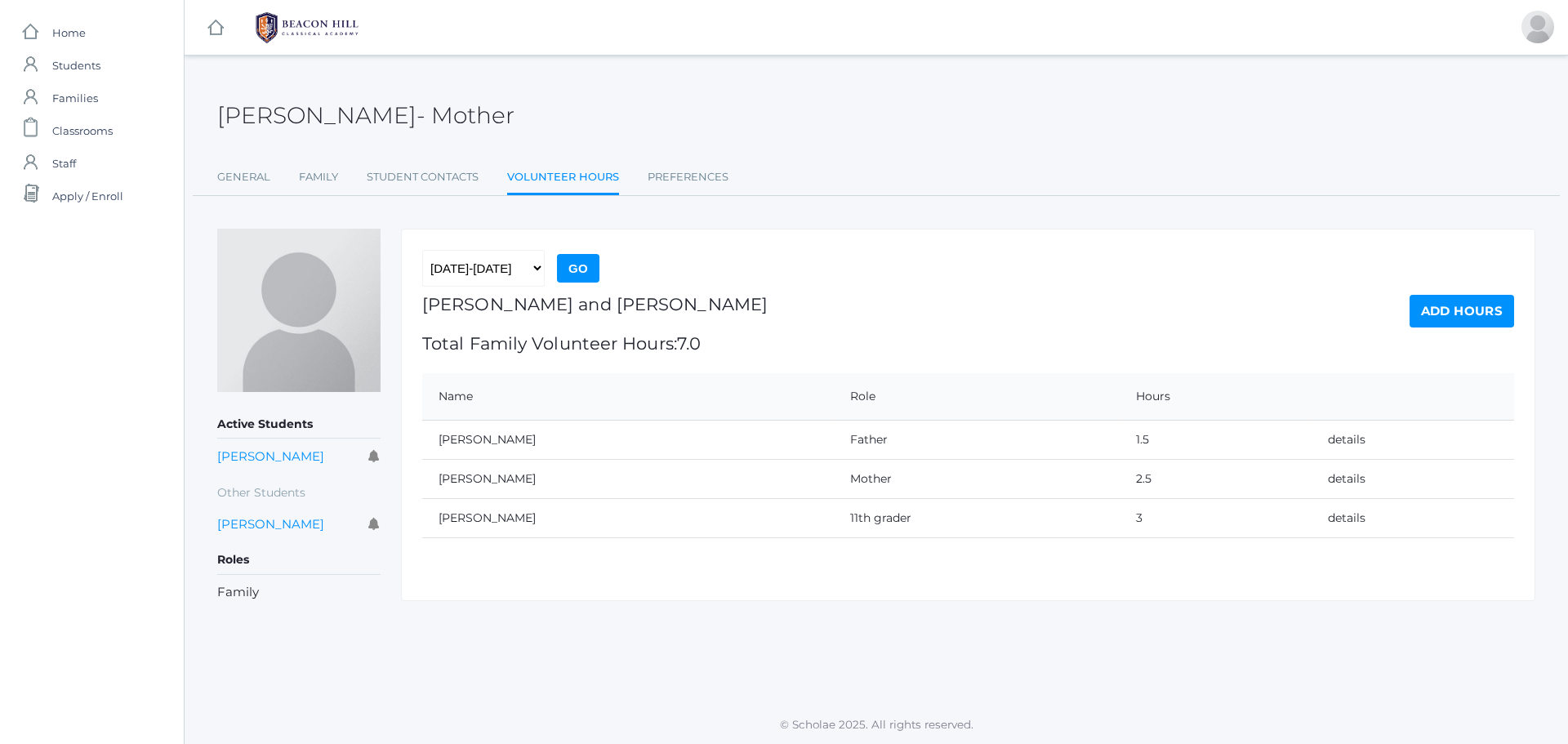
click at [1484, 325] on link "Add Hours" at bounding box center [1462, 311] width 105 height 33
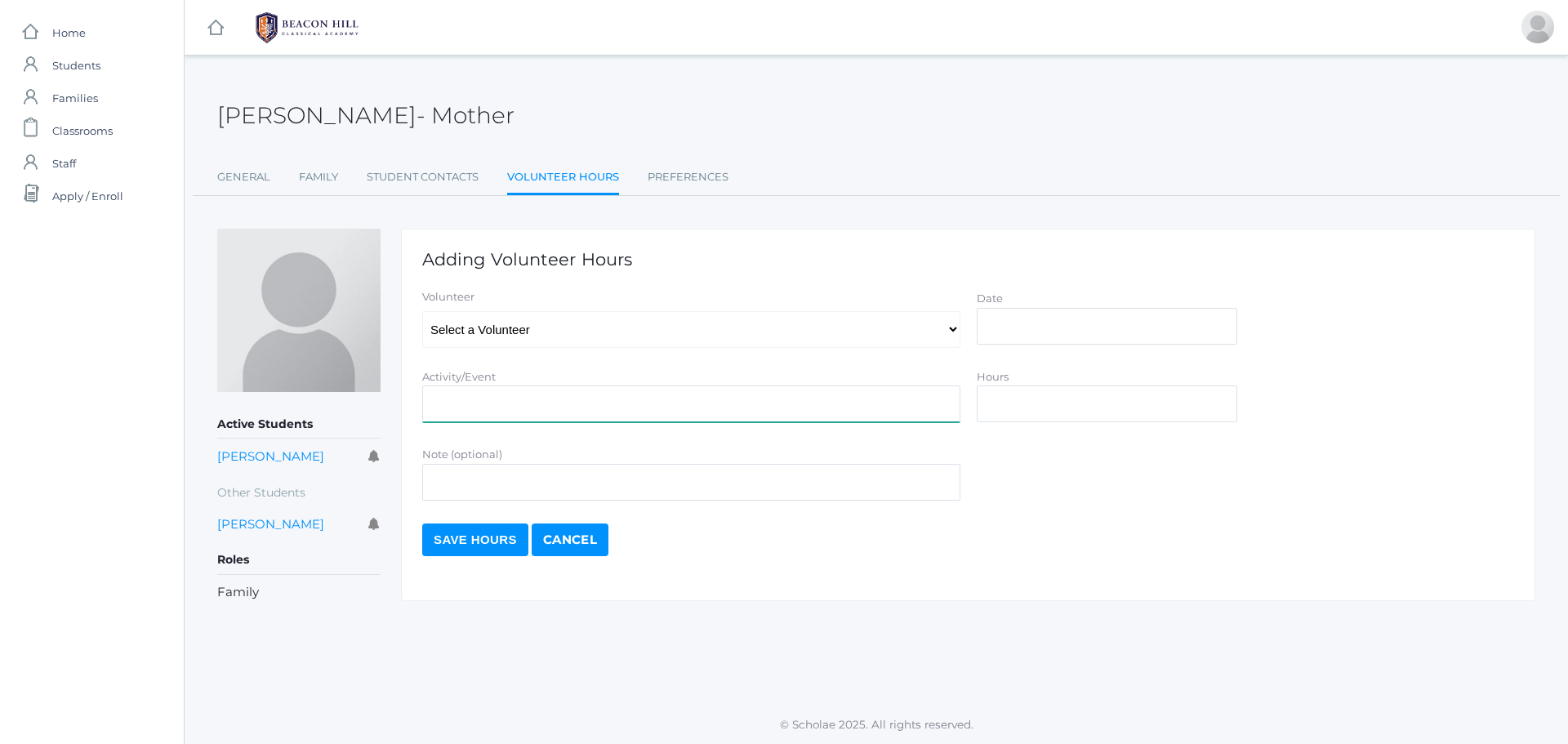
click at [545, 407] on input "Activity/Event" at bounding box center [691, 403] width 538 height 36
type input "help teacher organize"
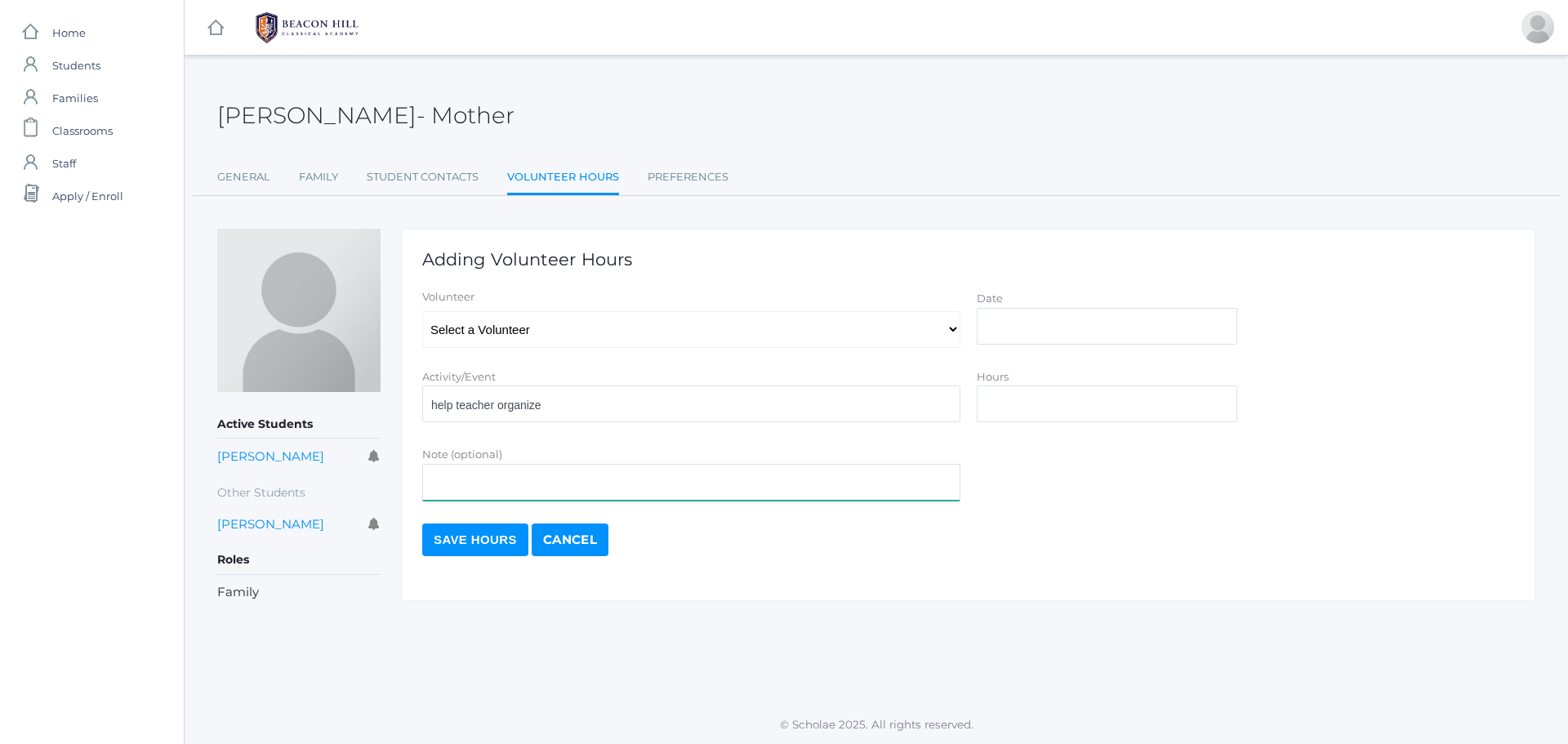
click at [485, 481] on input "Note (optional)" at bounding box center [691, 481] width 538 height 36
type input "chemistry supplies"
click at [957, 329] on select "Select a Volunteer Georgescu, Ana Georgescu, Beni Georgescu, Calin Georgescu, C…" at bounding box center [691, 329] width 538 height 36
select select "845"
click at [422, 311] on select "Select a Volunteer Georgescu, Ana Georgescu, Beni Georgescu, Calin Georgescu, C…" at bounding box center [691, 329] width 538 height 36
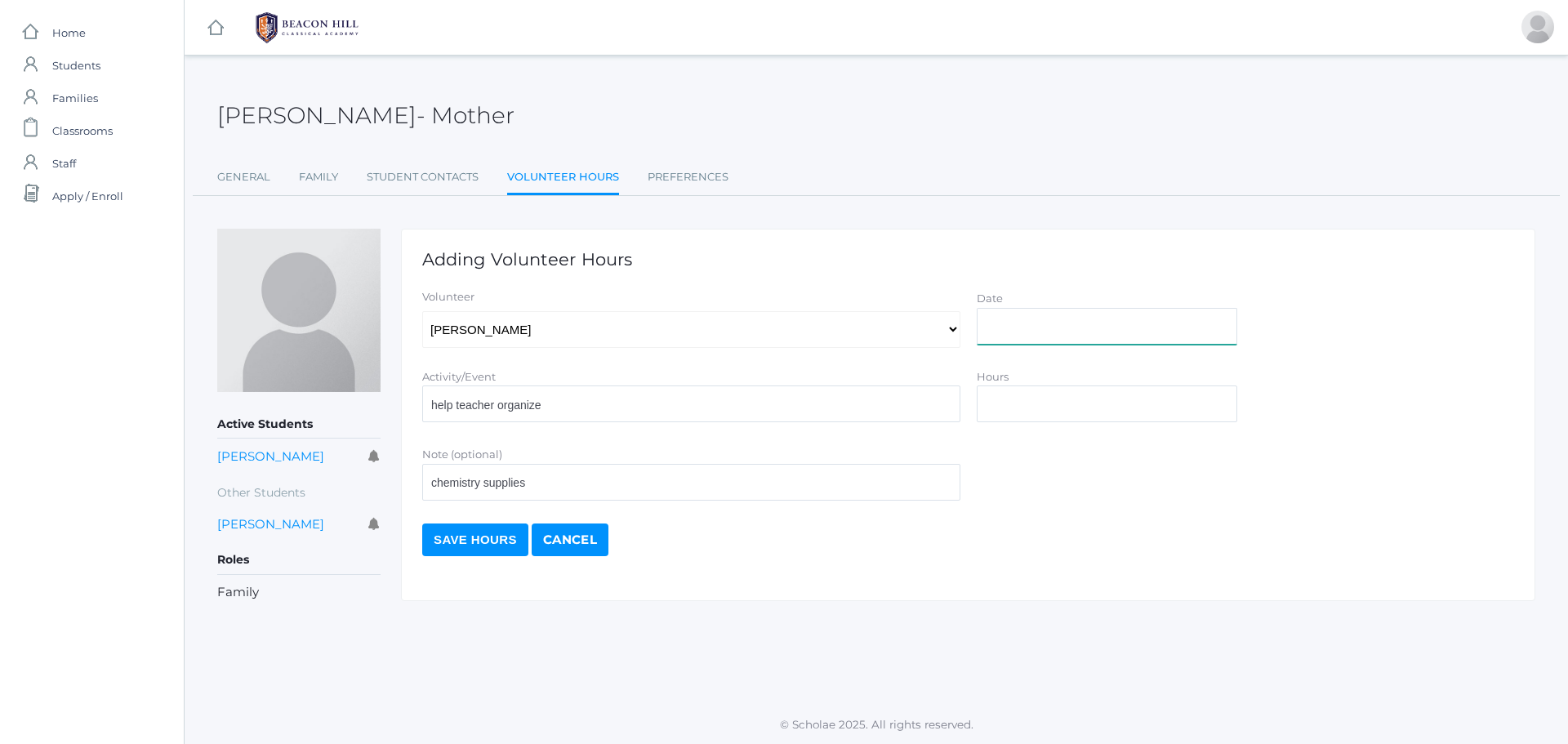
click at [1030, 322] on input "Date" at bounding box center [1107, 326] width 260 height 36
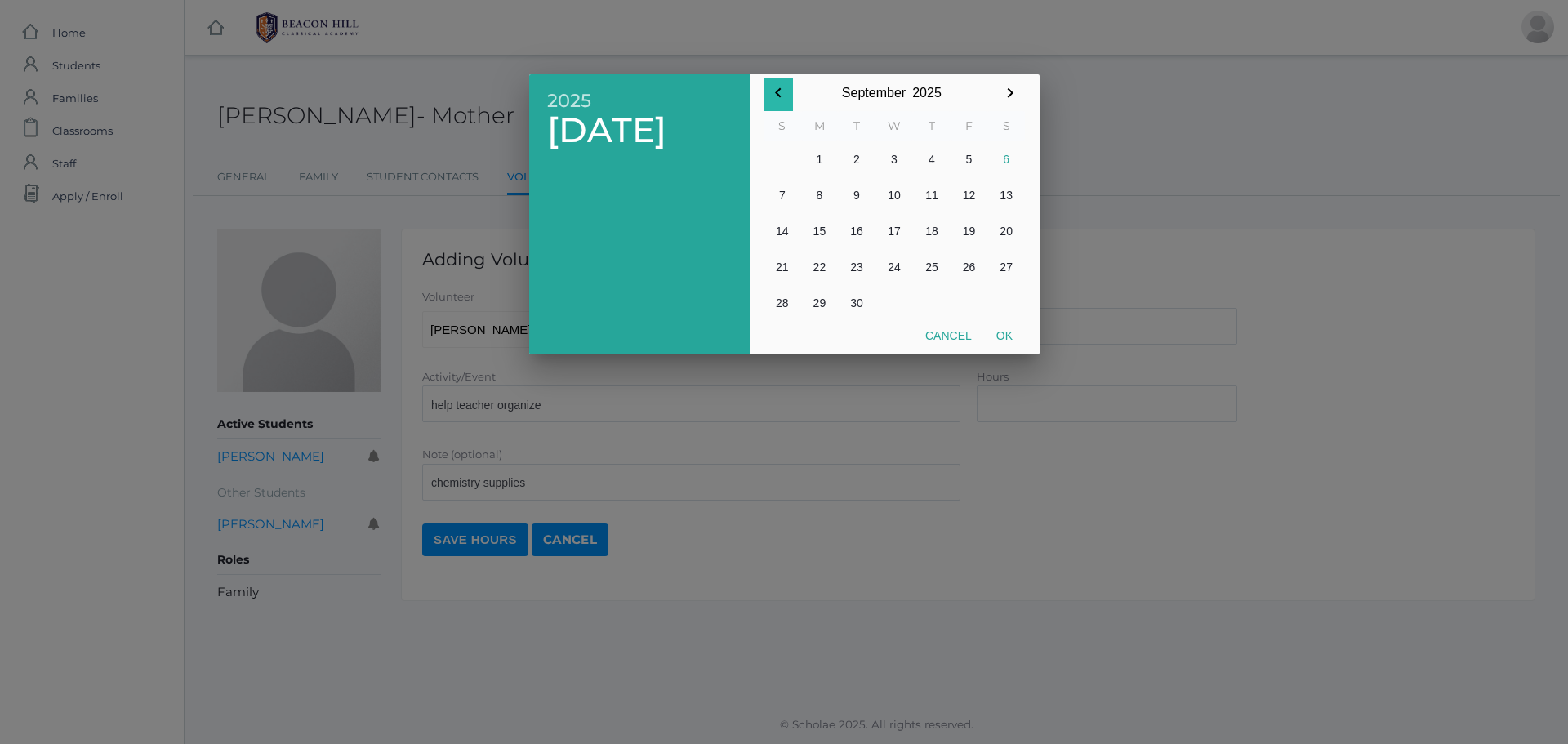
click at [771, 92] on icon "button" at bounding box center [778, 92] width 19 height 19
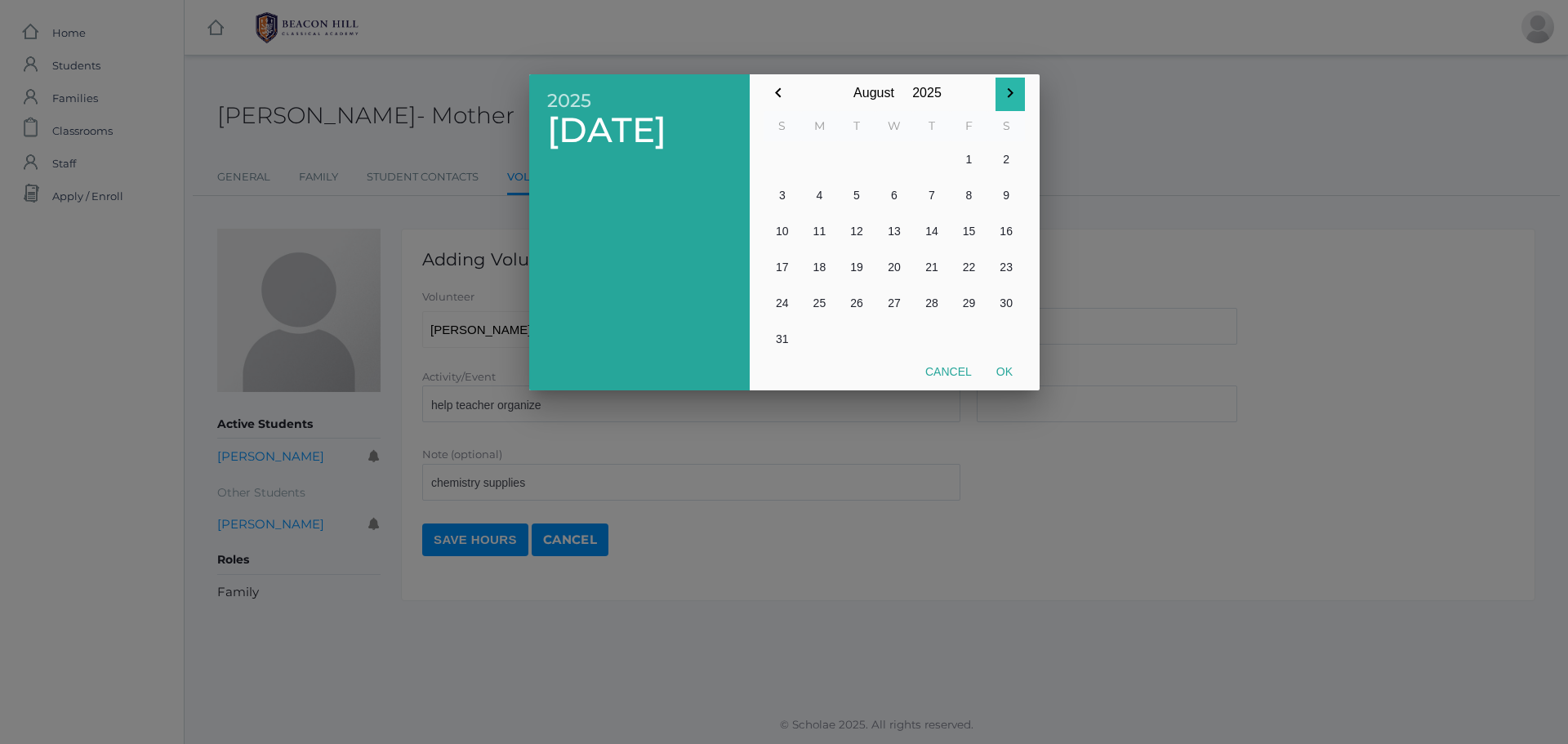
click at [1009, 85] on icon "button" at bounding box center [1010, 92] width 19 height 19
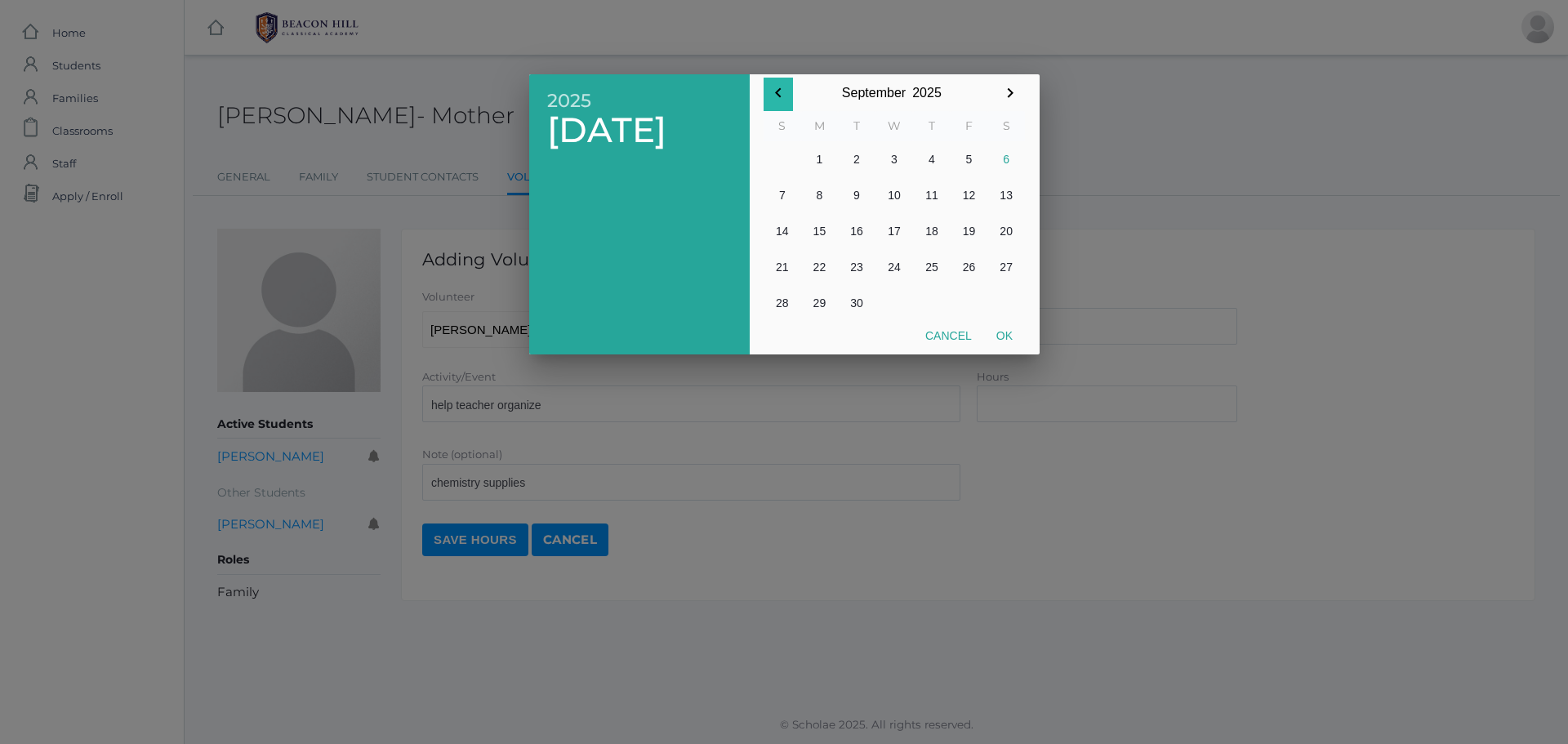
click at [778, 81] on button "button" at bounding box center [778, 95] width 30 height 34
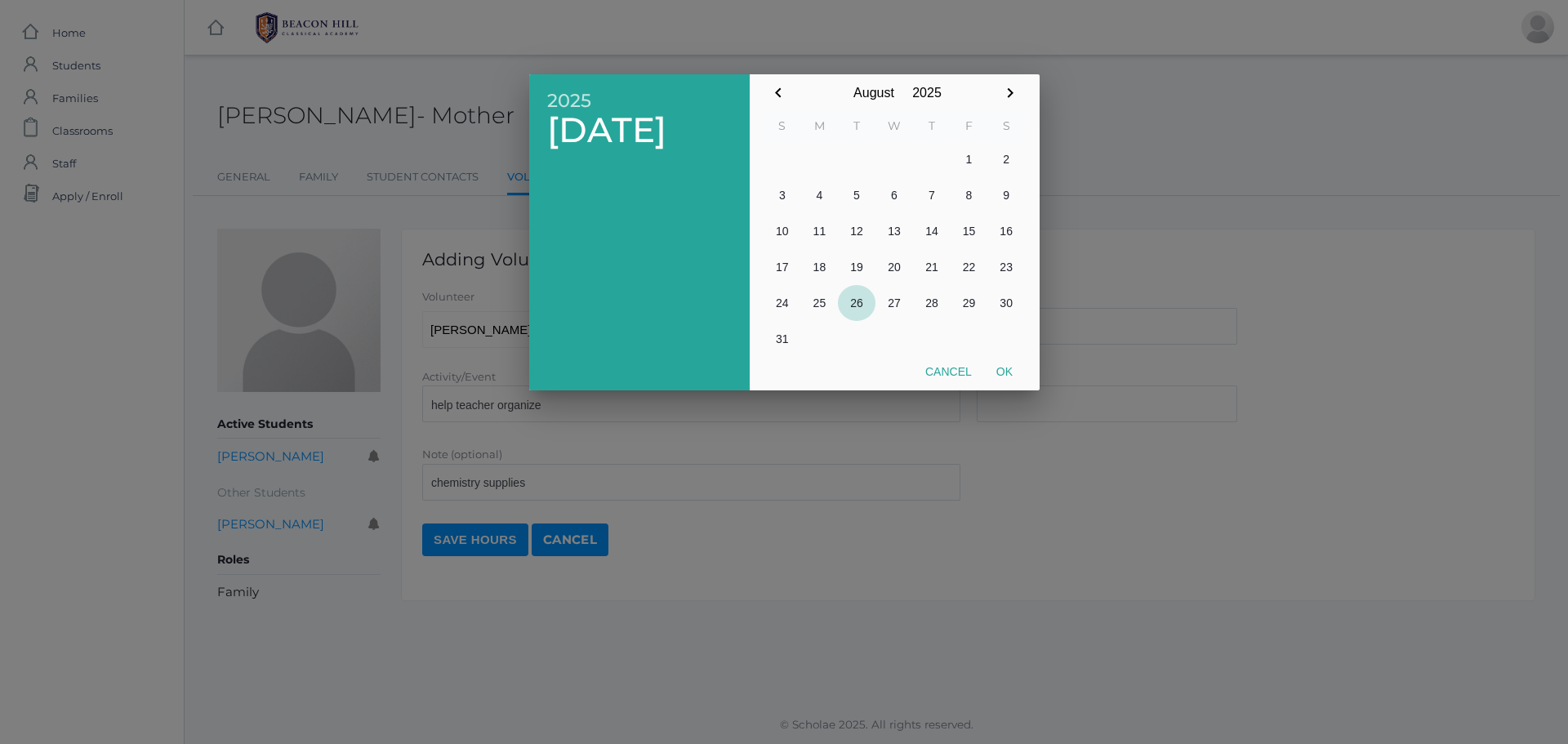
click at [859, 298] on button "26" at bounding box center [857, 303] width 37 height 36
click at [1011, 373] on button "Ok" at bounding box center [1005, 371] width 41 height 30
type input "[DATE]"
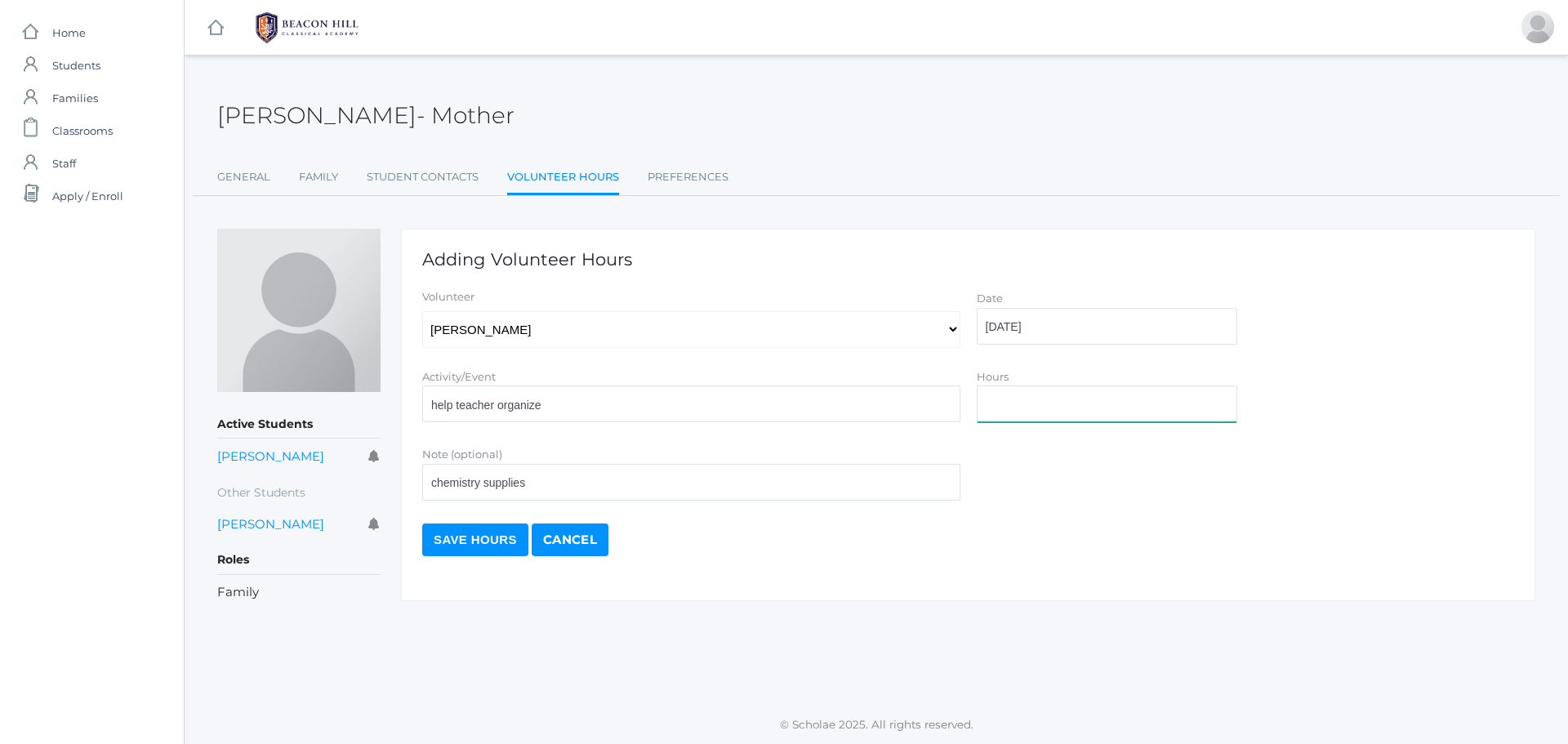
click at [1001, 413] on input "Hours" at bounding box center [1107, 403] width 260 height 36
type input "2"
click at [460, 533] on input "Save Hours" at bounding box center [475, 539] width 107 height 33
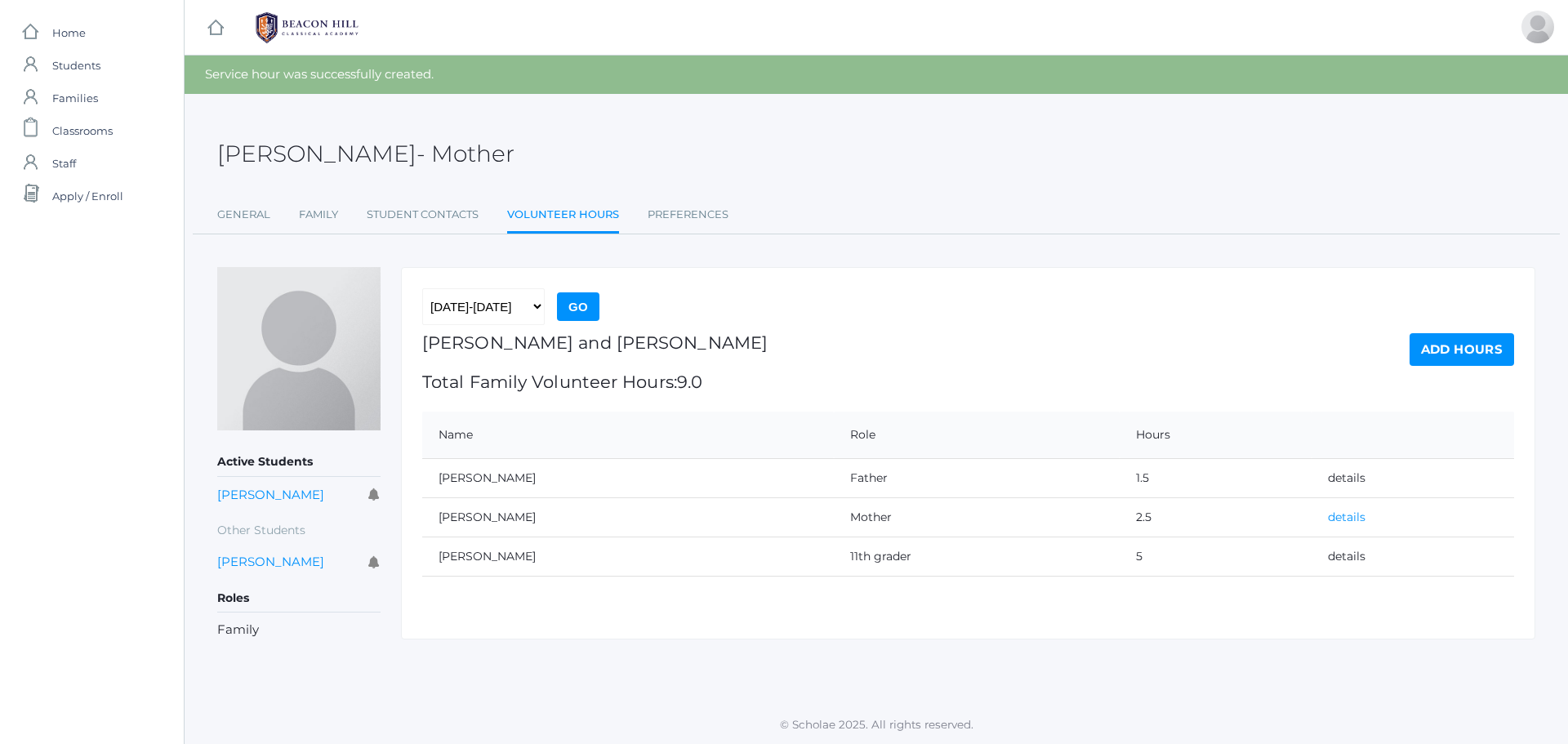
click at [1349, 512] on link "details" at bounding box center [1346, 517] width 37 height 14
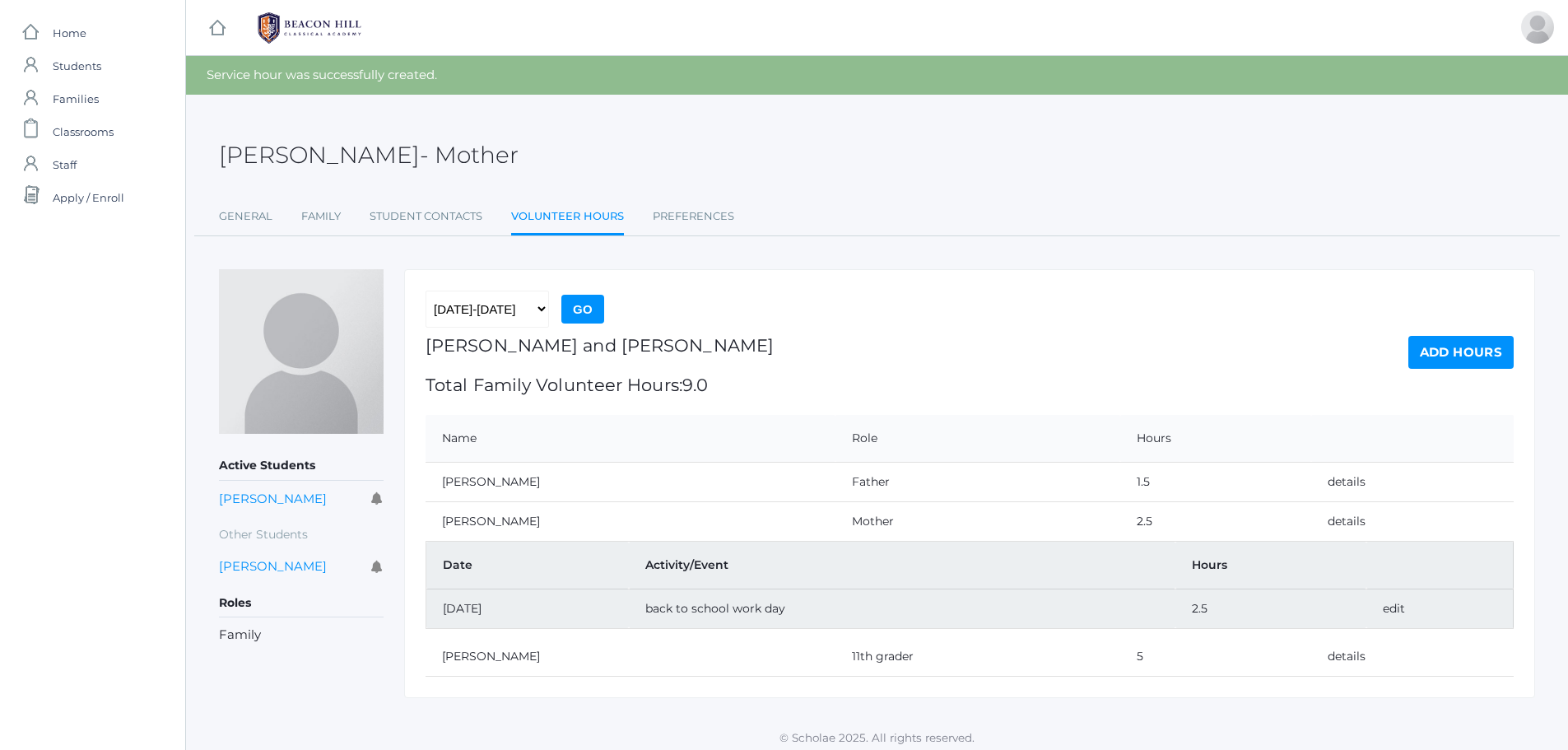
click at [1178, 173] on div "[PERSON_NAME] - Mother [PERSON_NAME] Mother" at bounding box center [877, 145] width 1316 height 61
click at [581, 225] on link "Volunteer Hours" at bounding box center [568, 218] width 113 height 36
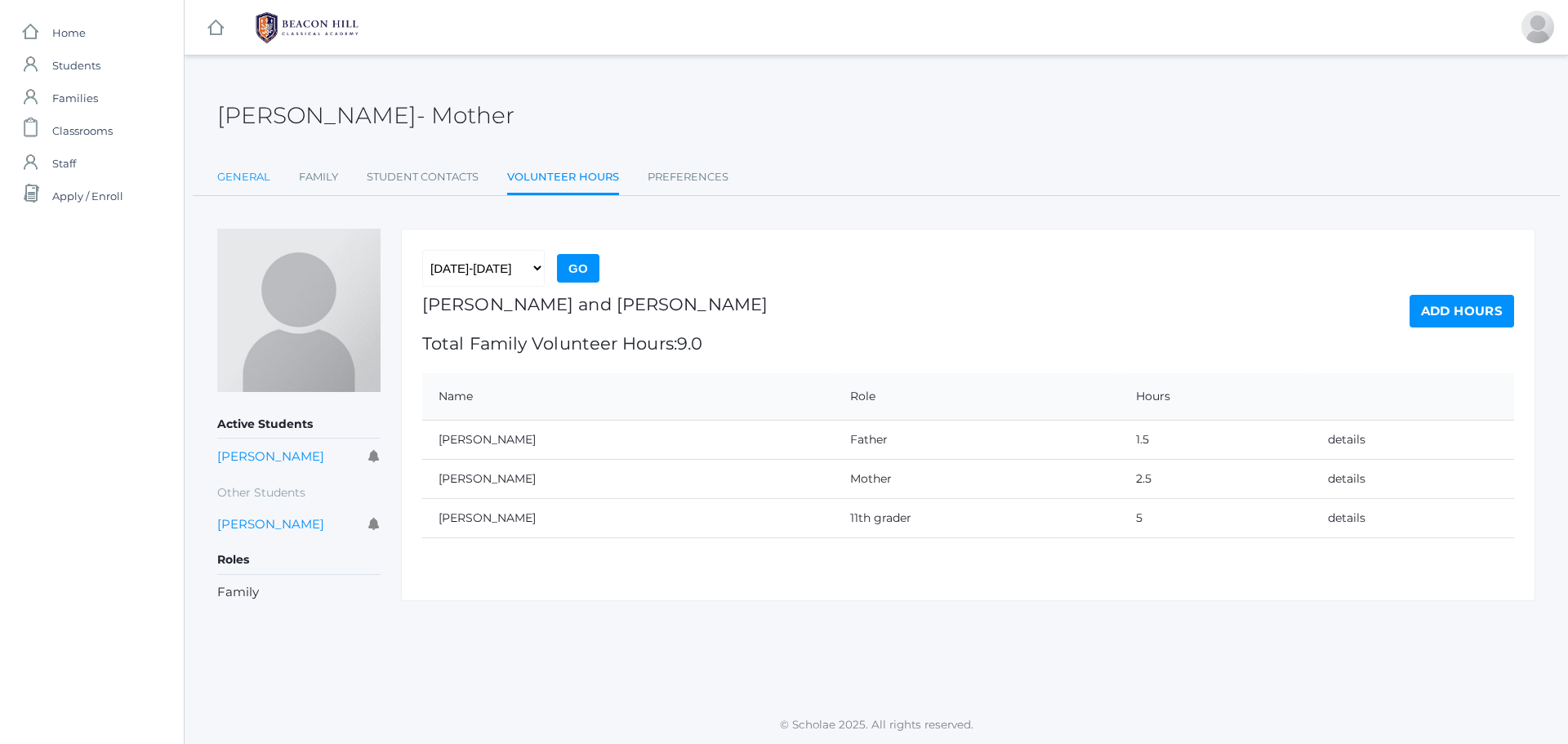
click at [242, 170] on link "General" at bounding box center [244, 177] width 53 height 33
